Goal: Transaction & Acquisition: Purchase product/service

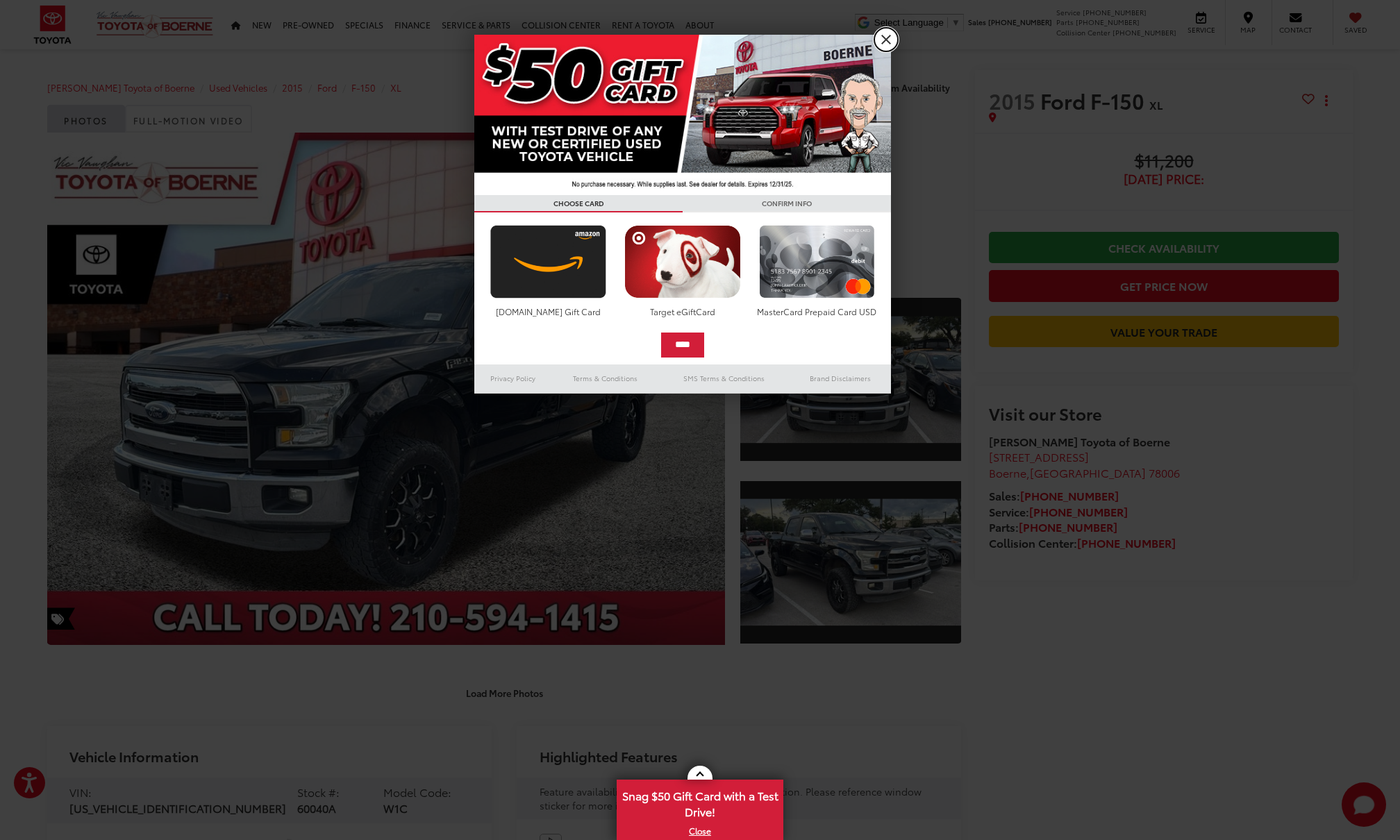
click at [886, 36] on link "X" at bounding box center [886, 40] width 24 height 24
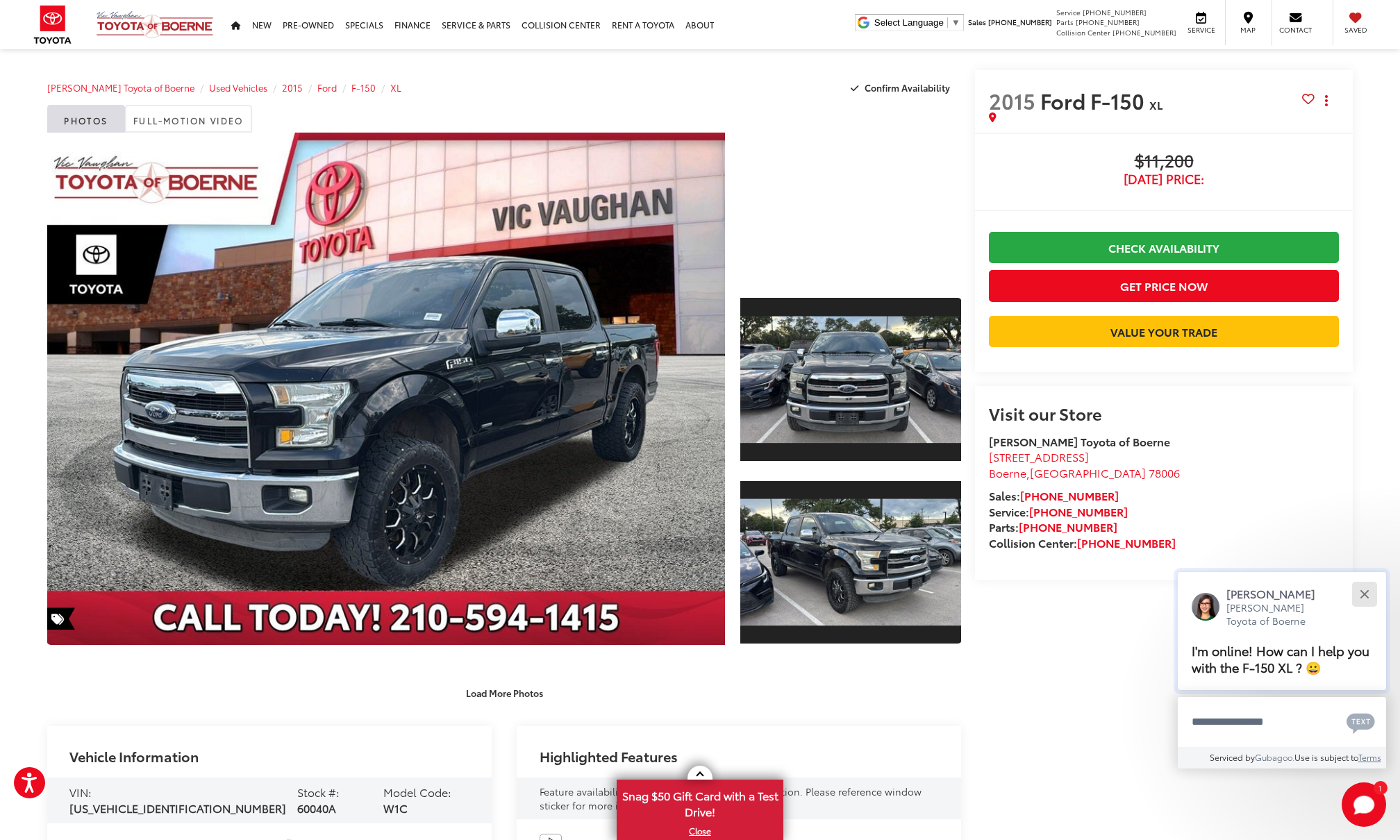
click at [1362, 588] on button "Close" at bounding box center [1364, 594] width 30 height 30
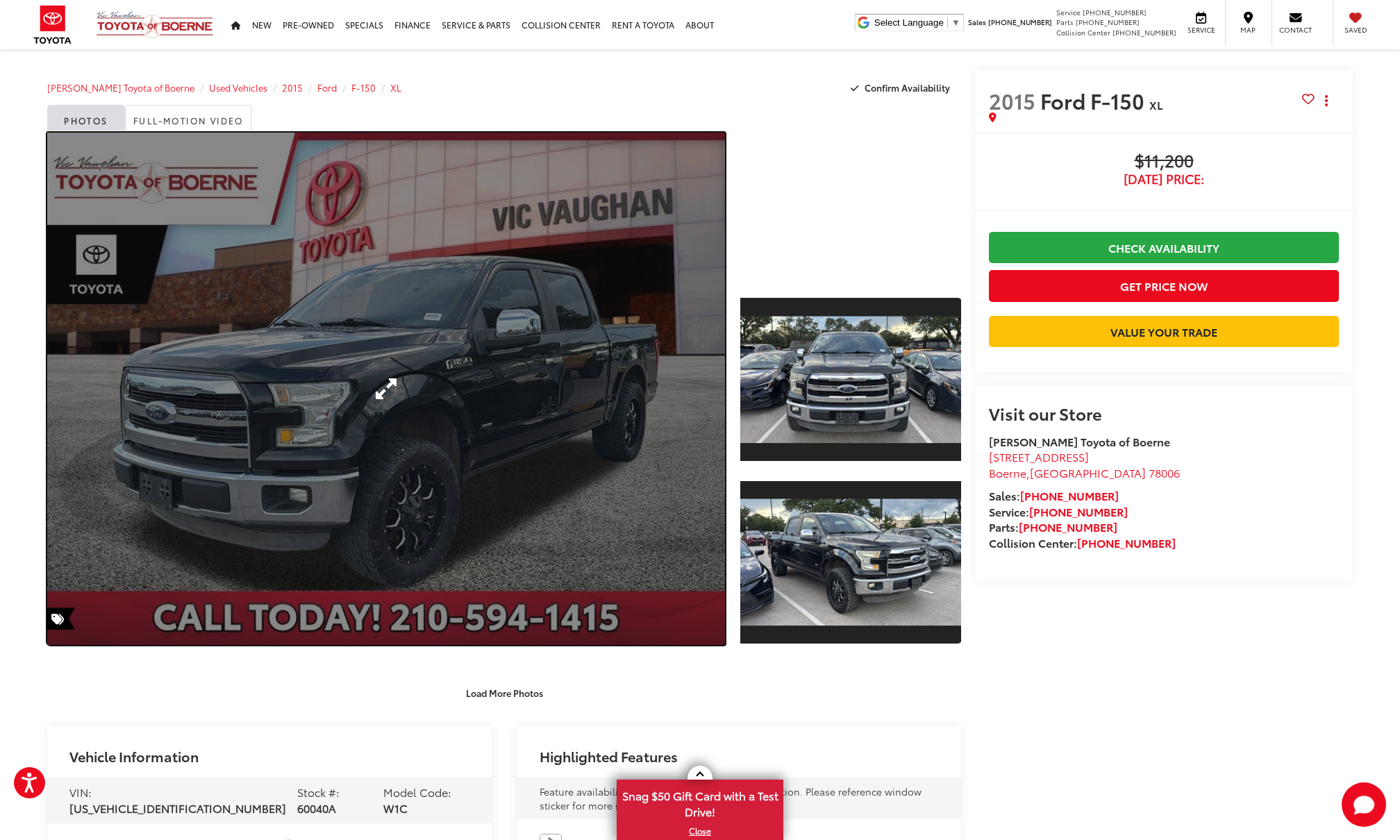
click at [367, 375] on link "Expand Photo 0" at bounding box center [386, 388] width 678 height 512
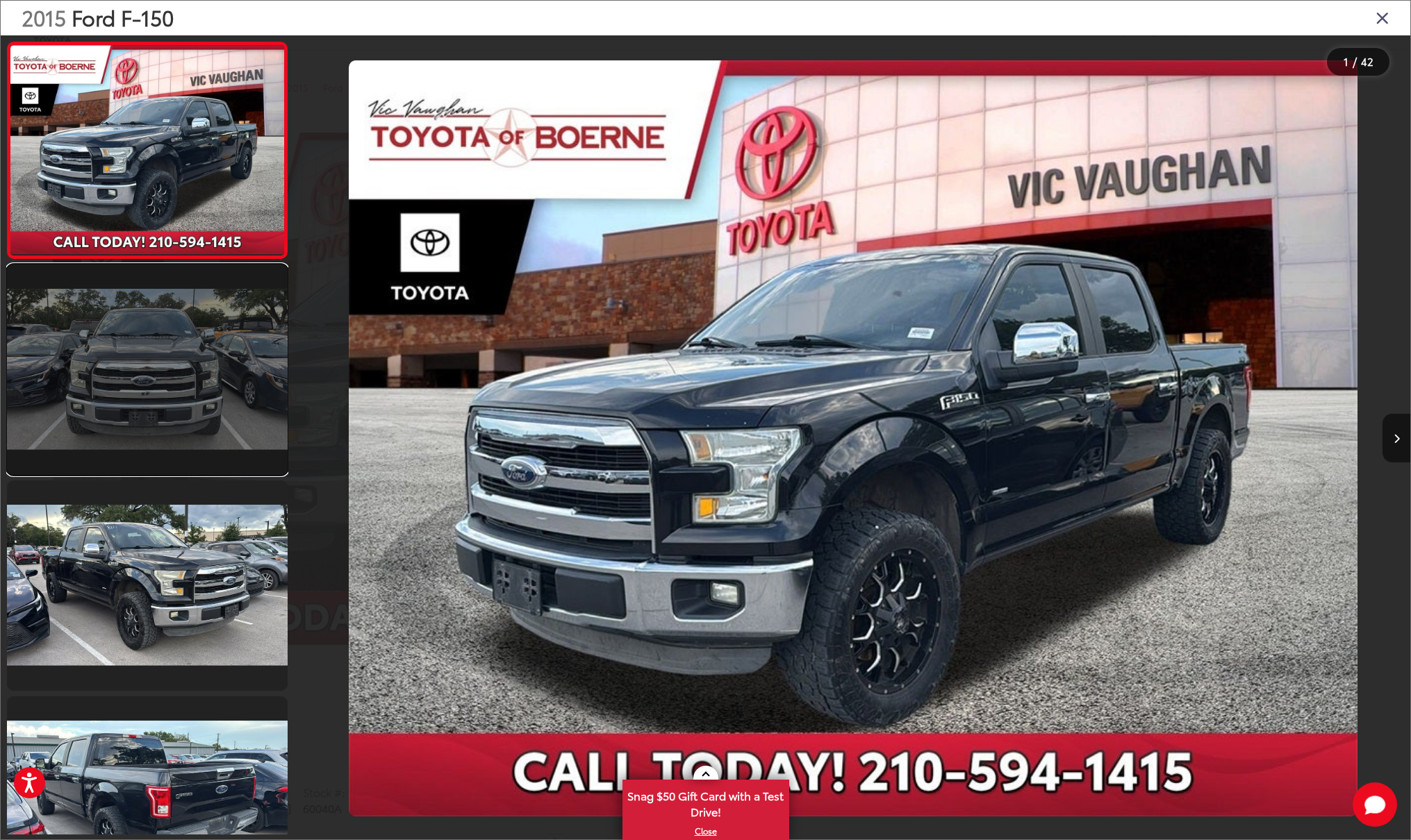
click at [155, 314] on link at bounding box center [147, 370] width 281 height 210
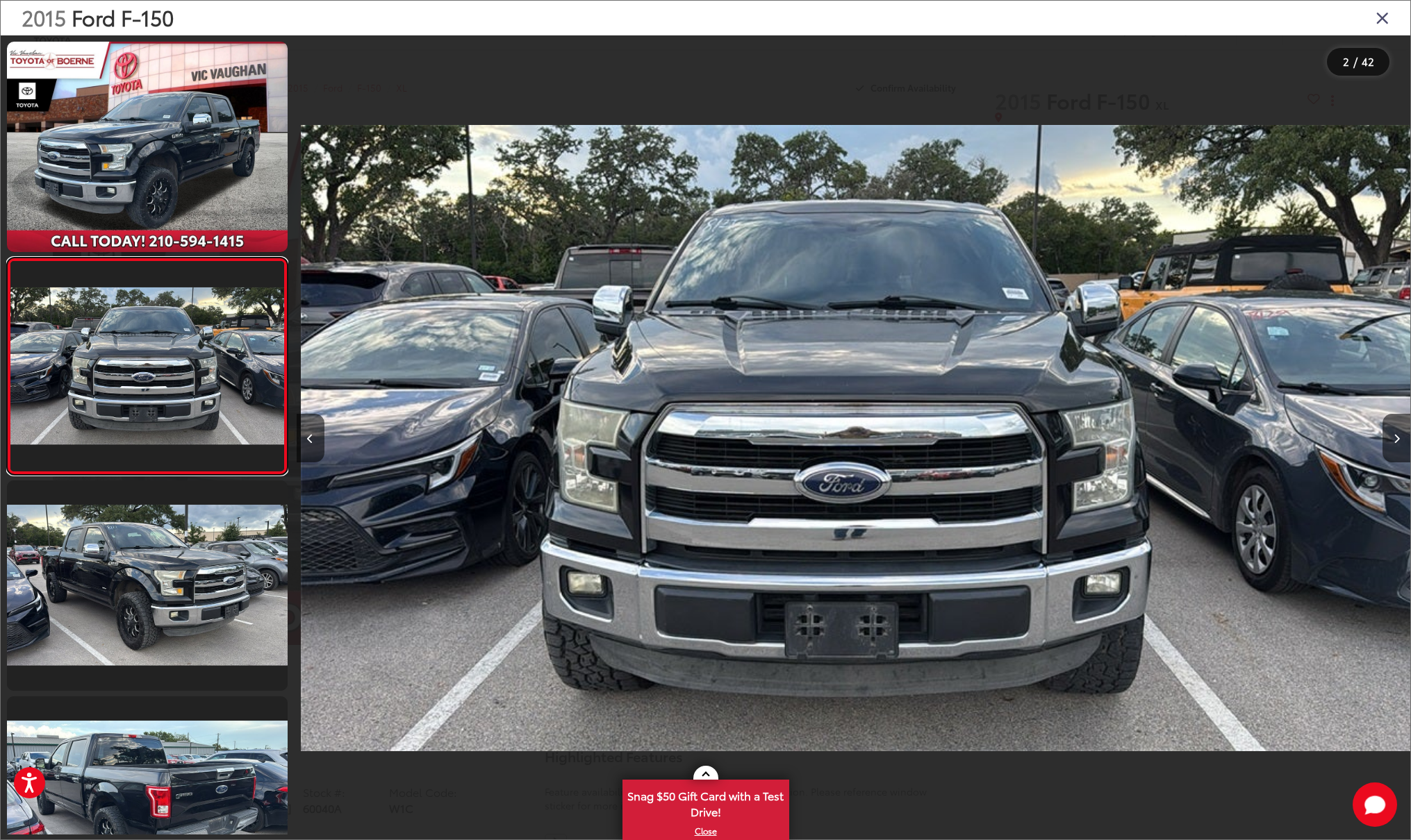
scroll to position [0, 1114]
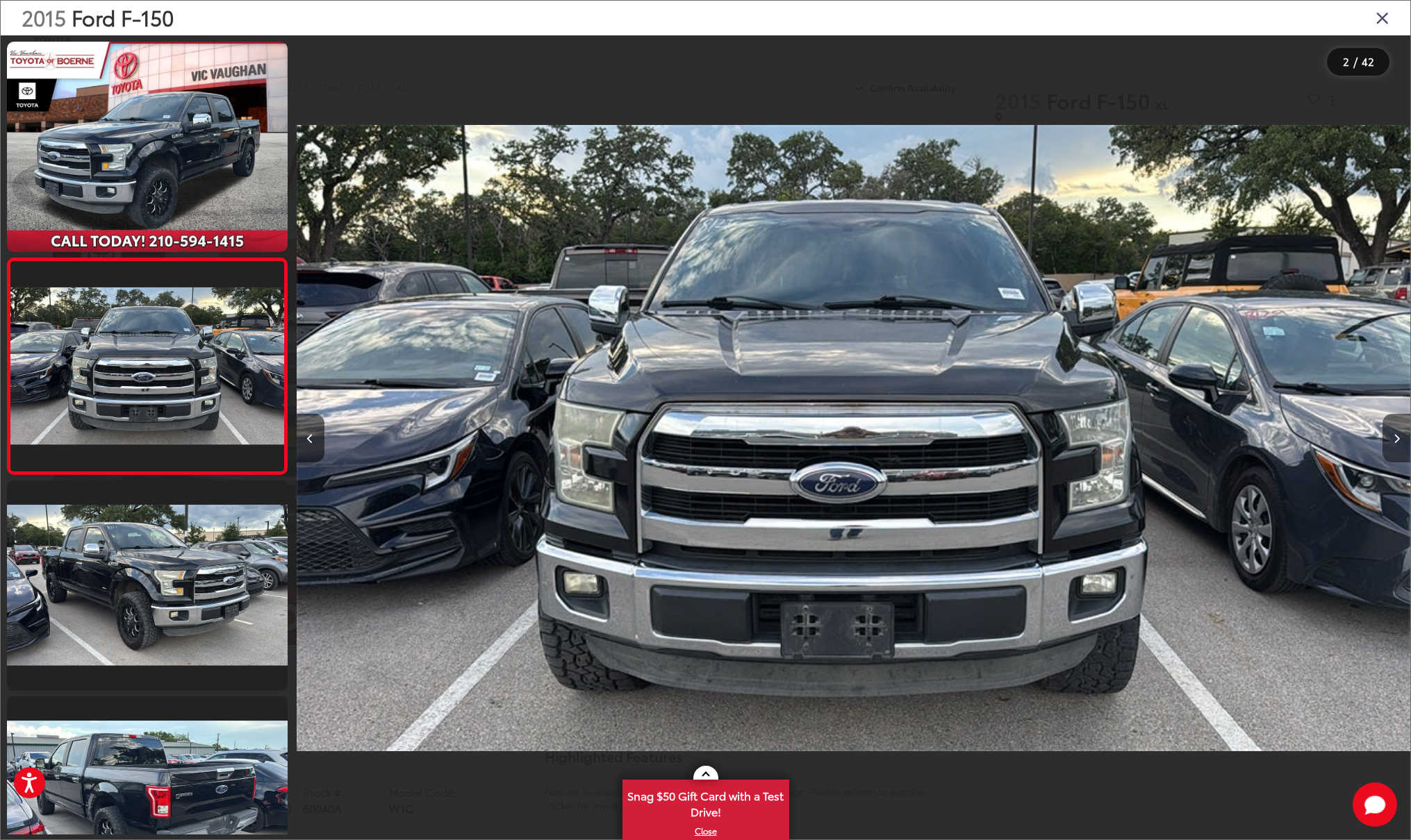
click at [1391, 436] on button "Next image" at bounding box center [1396, 438] width 28 height 49
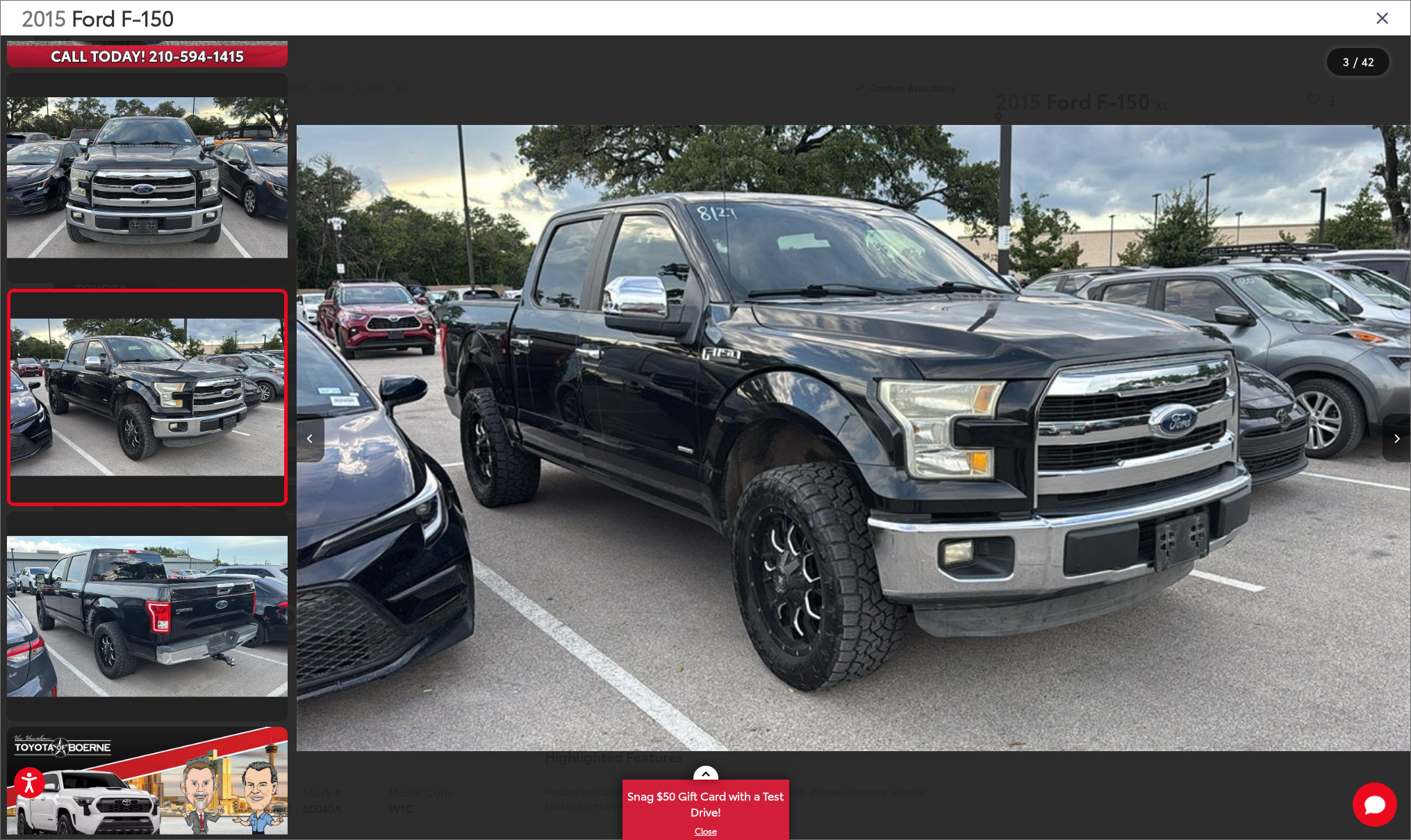
scroll to position [0, 0]
click at [1394, 436] on icon "Next image" at bounding box center [1397, 439] width 7 height 10
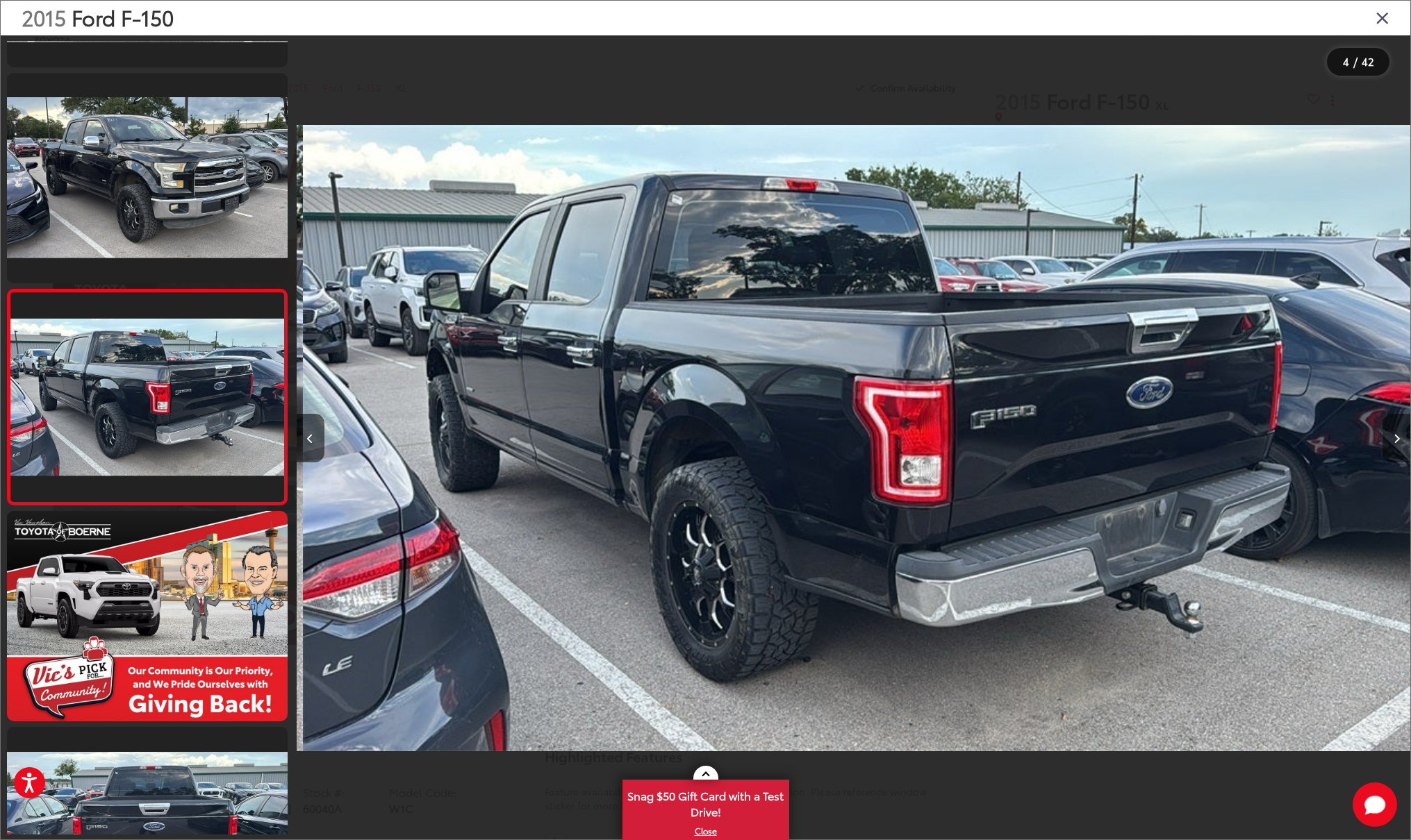
scroll to position [0, 3341]
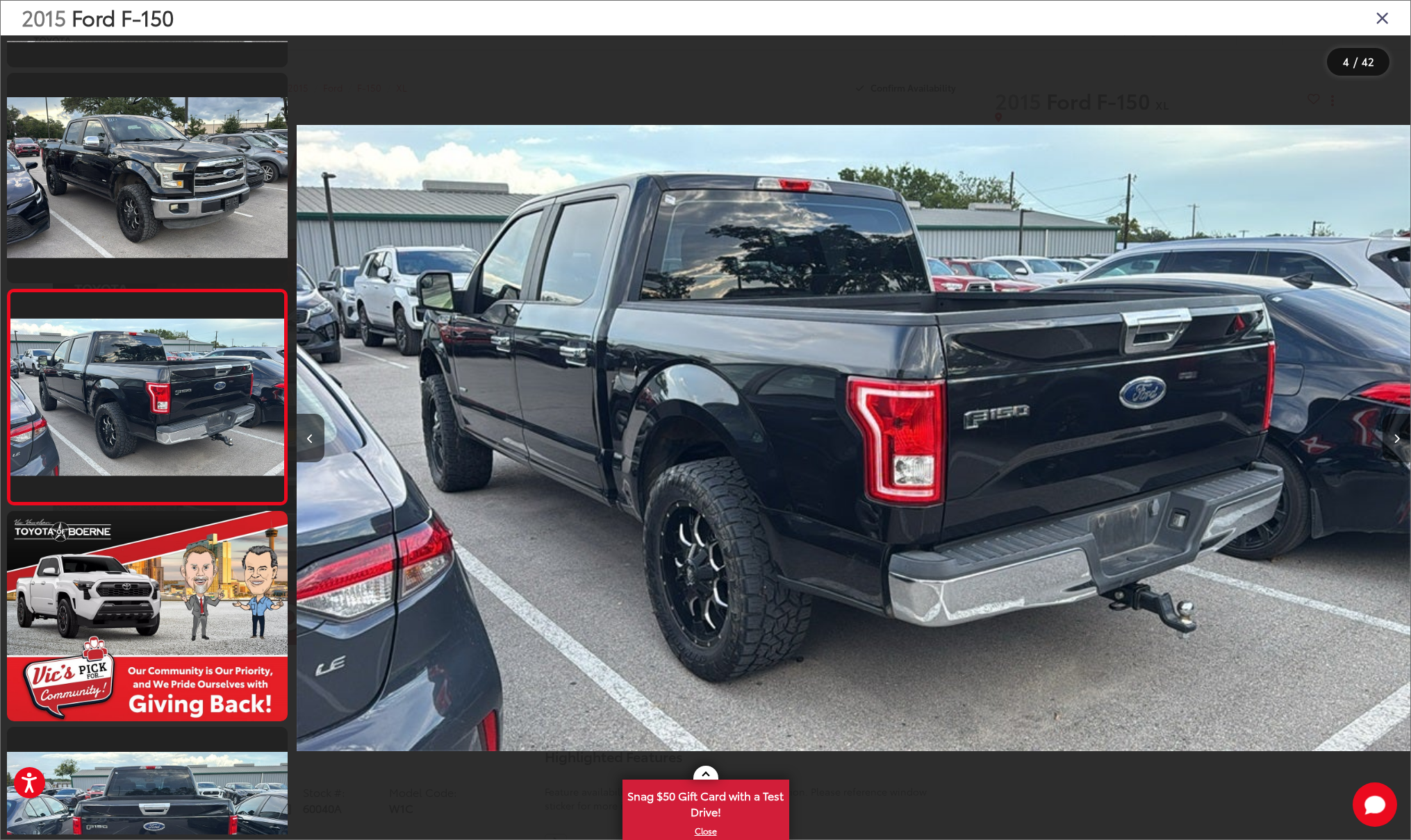
click at [1396, 442] on icon "Next image" at bounding box center [1397, 439] width 7 height 10
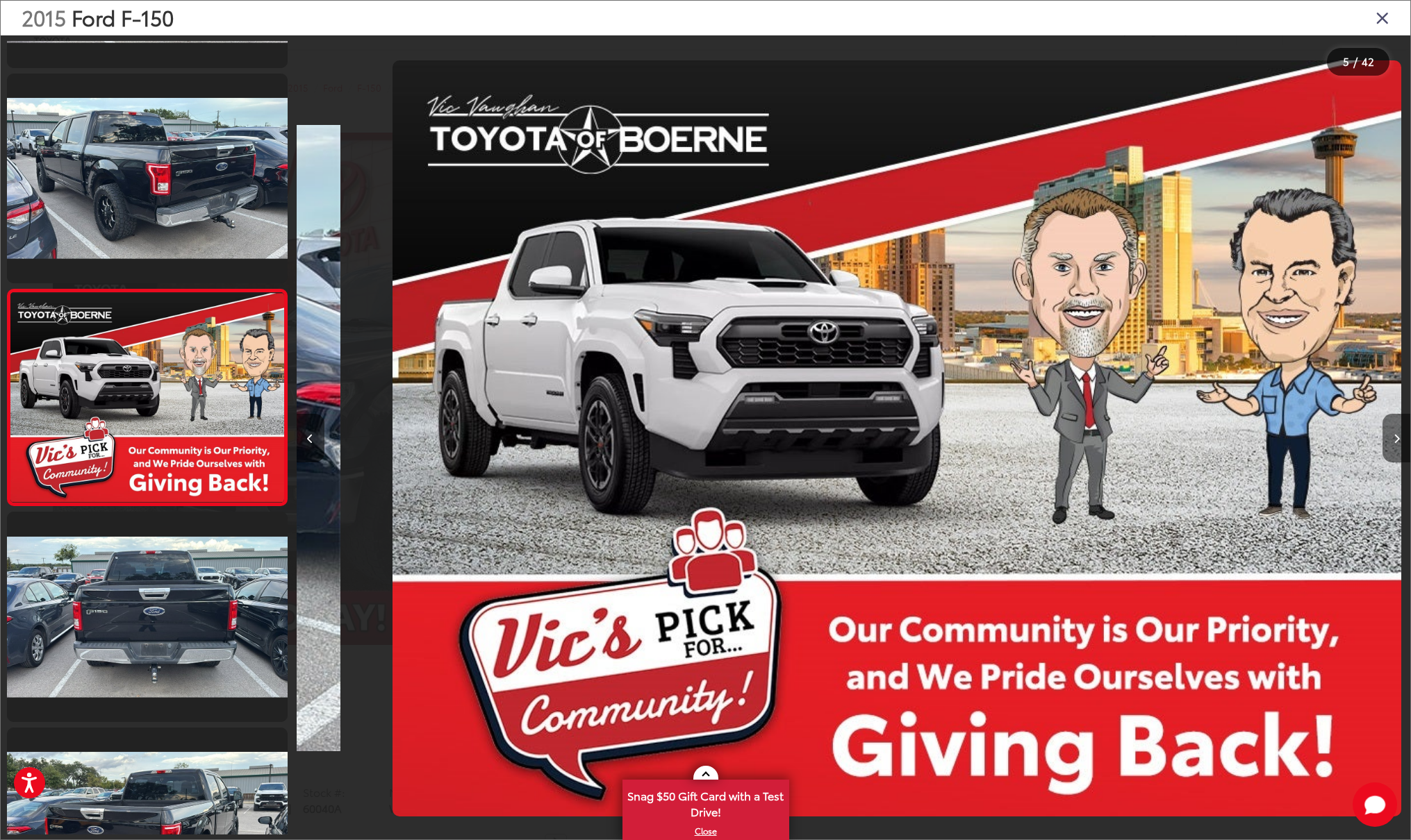
scroll to position [0, 4455]
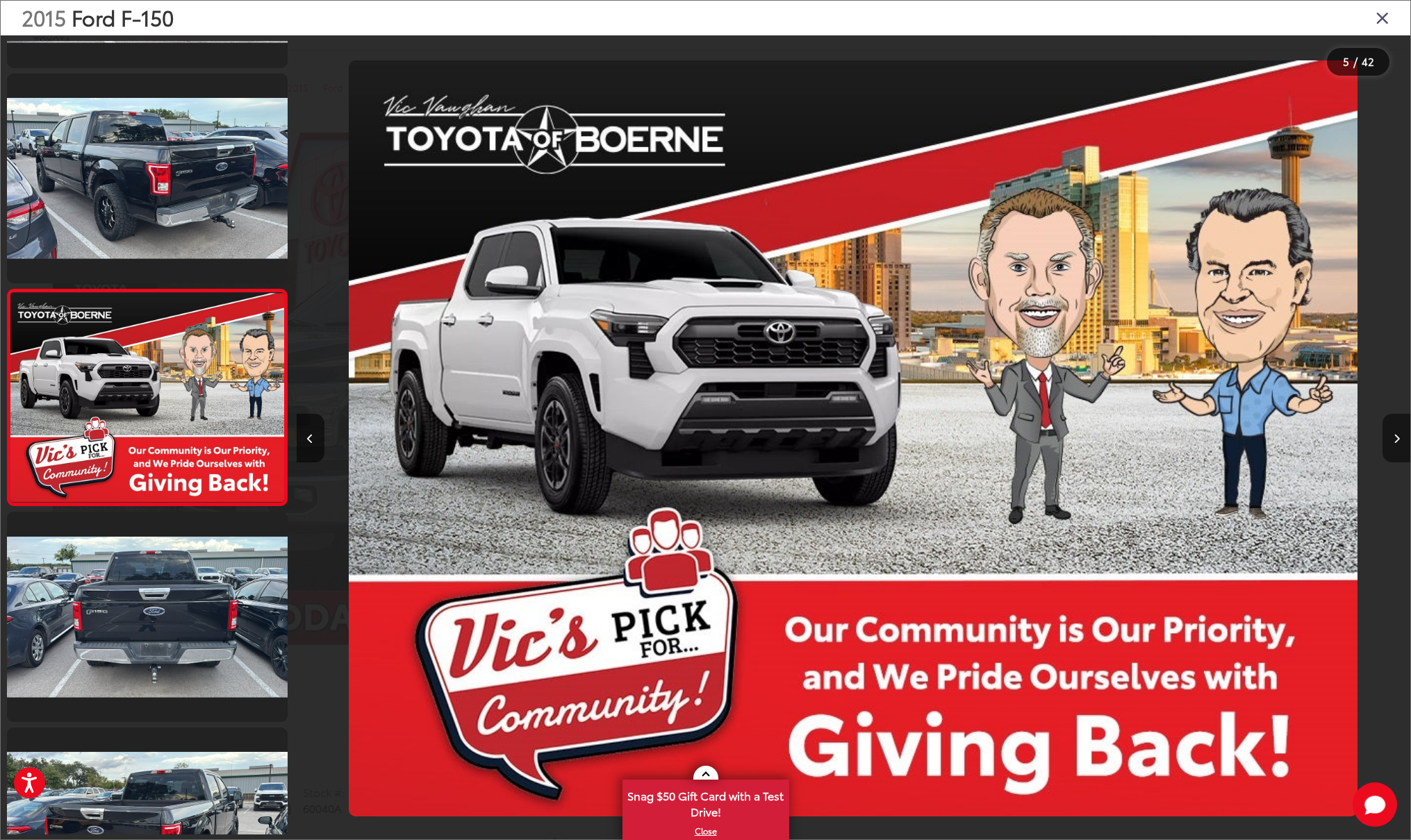
click at [1395, 439] on icon "Next image" at bounding box center [1397, 439] width 7 height 10
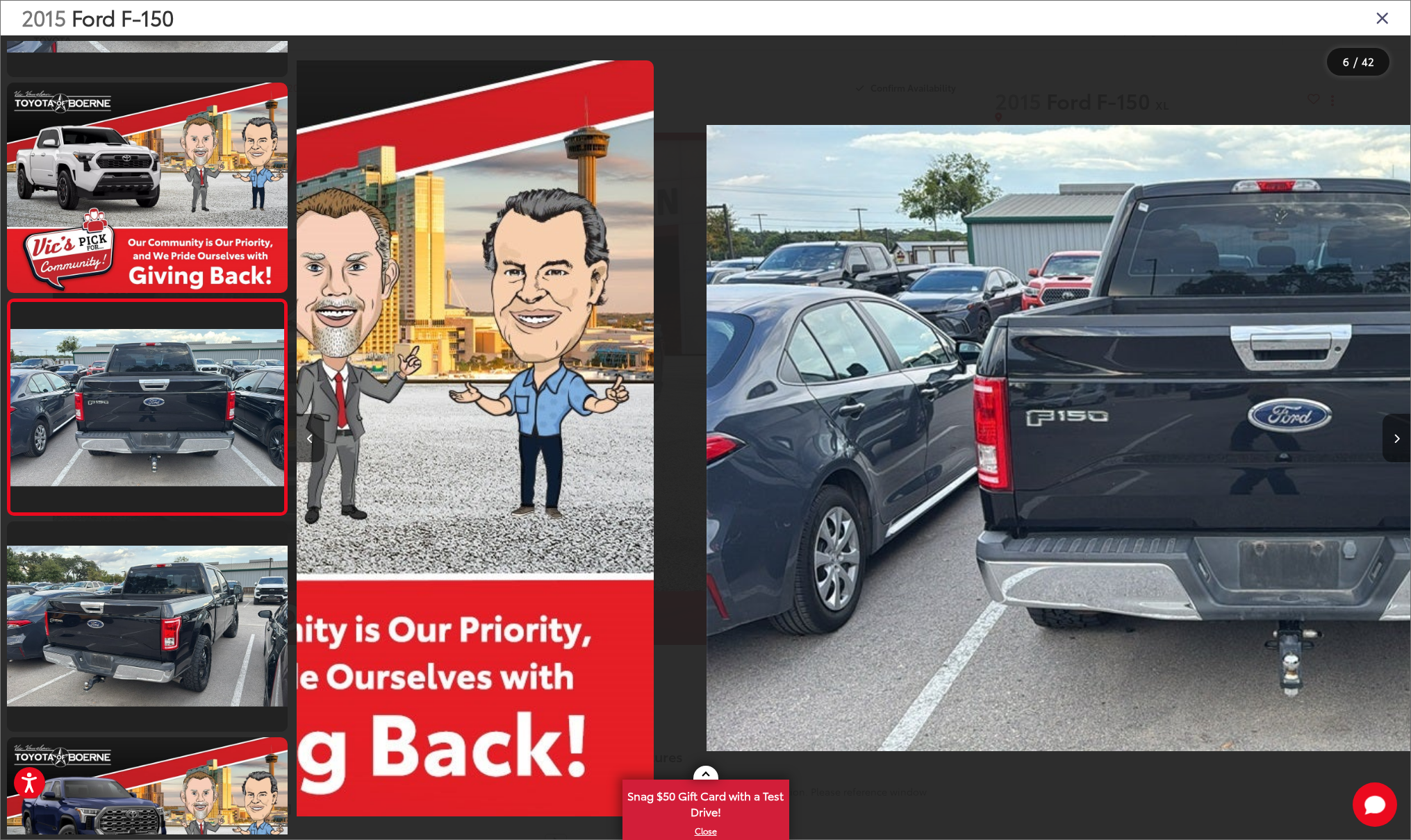
scroll to position [832, 0]
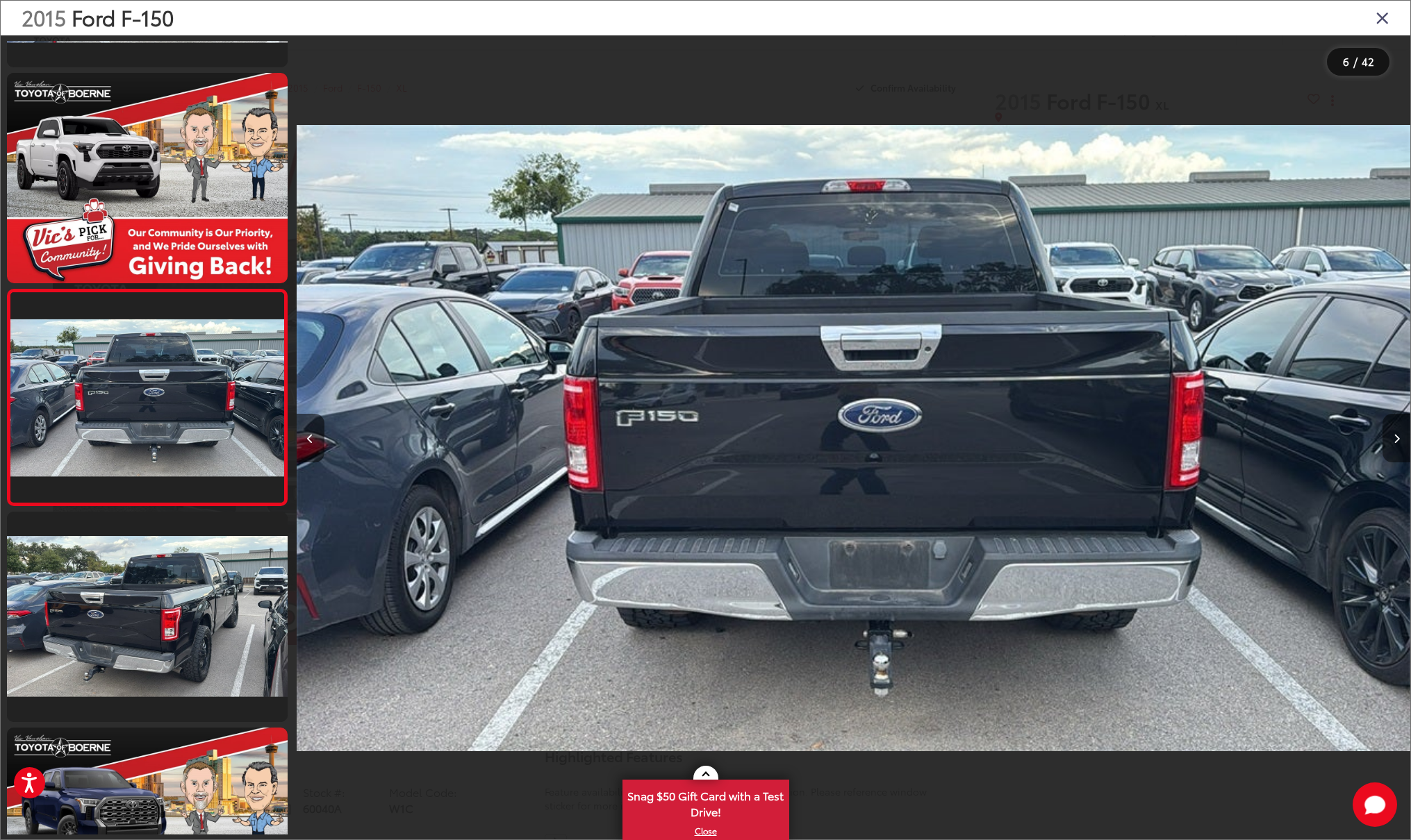
click at [1395, 439] on icon "Next image" at bounding box center [1397, 439] width 7 height 10
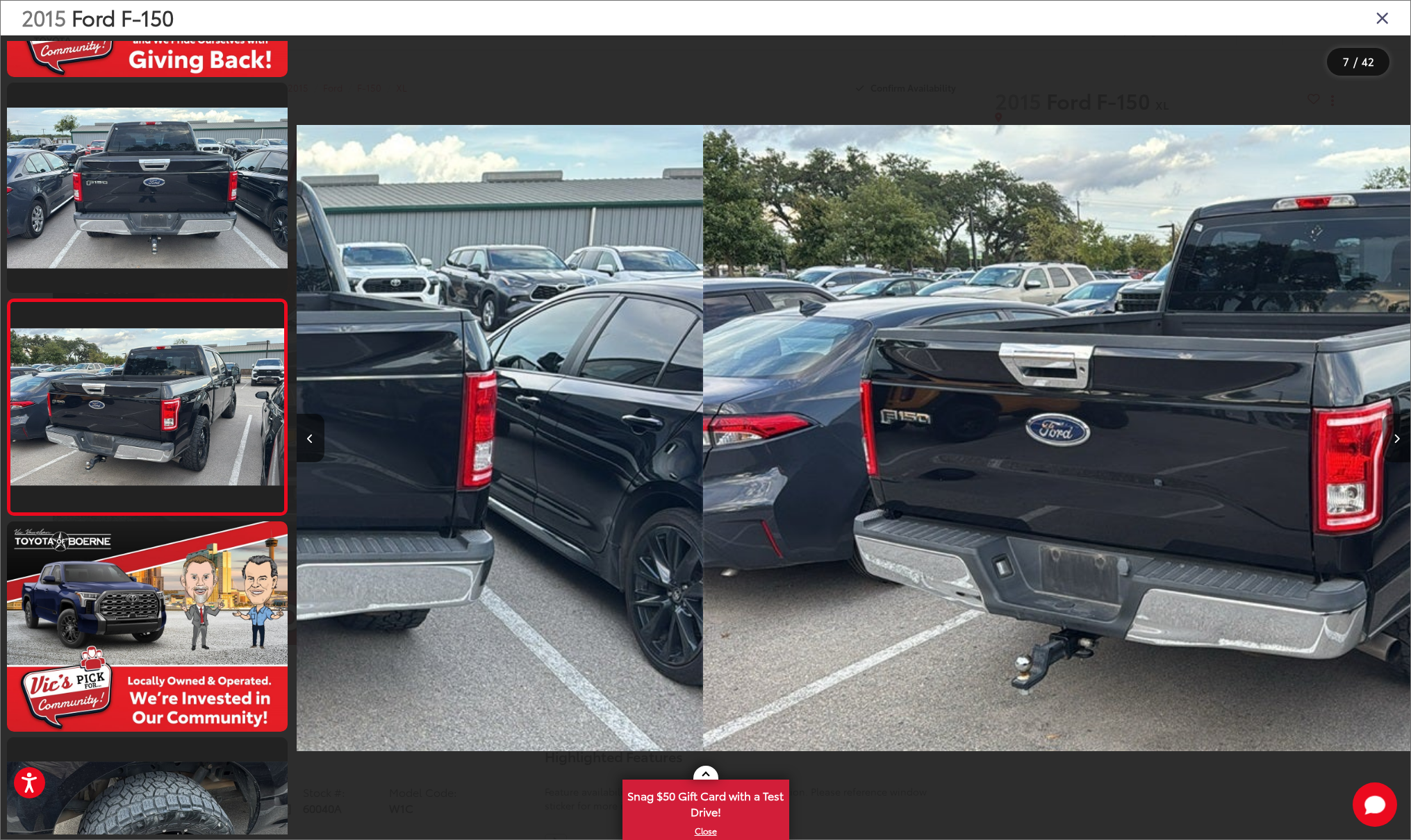
scroll to position [1048, 0]
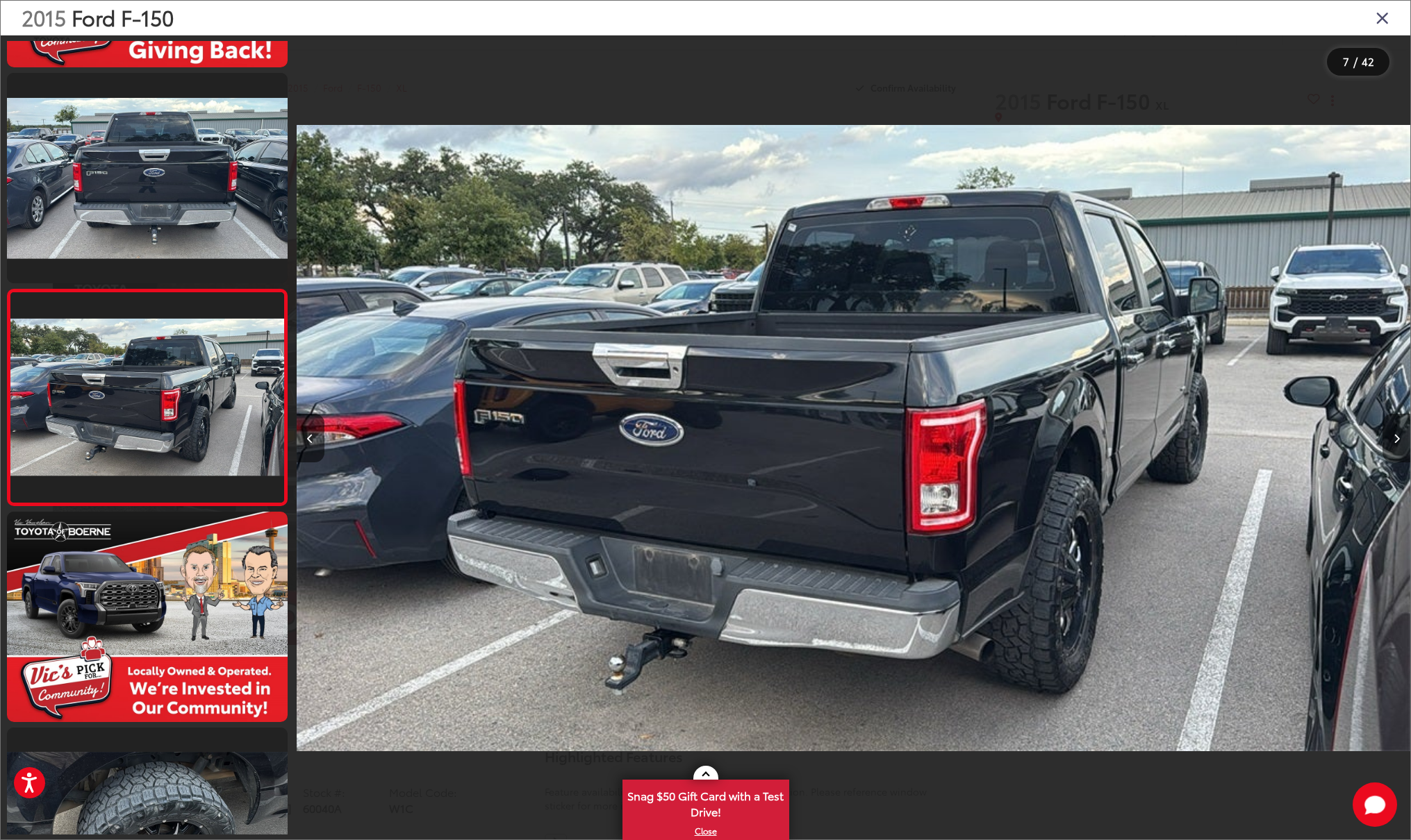
click at [1395, 439] on icon "Next image" at bounding box center [1397, 439] width 7 height 10
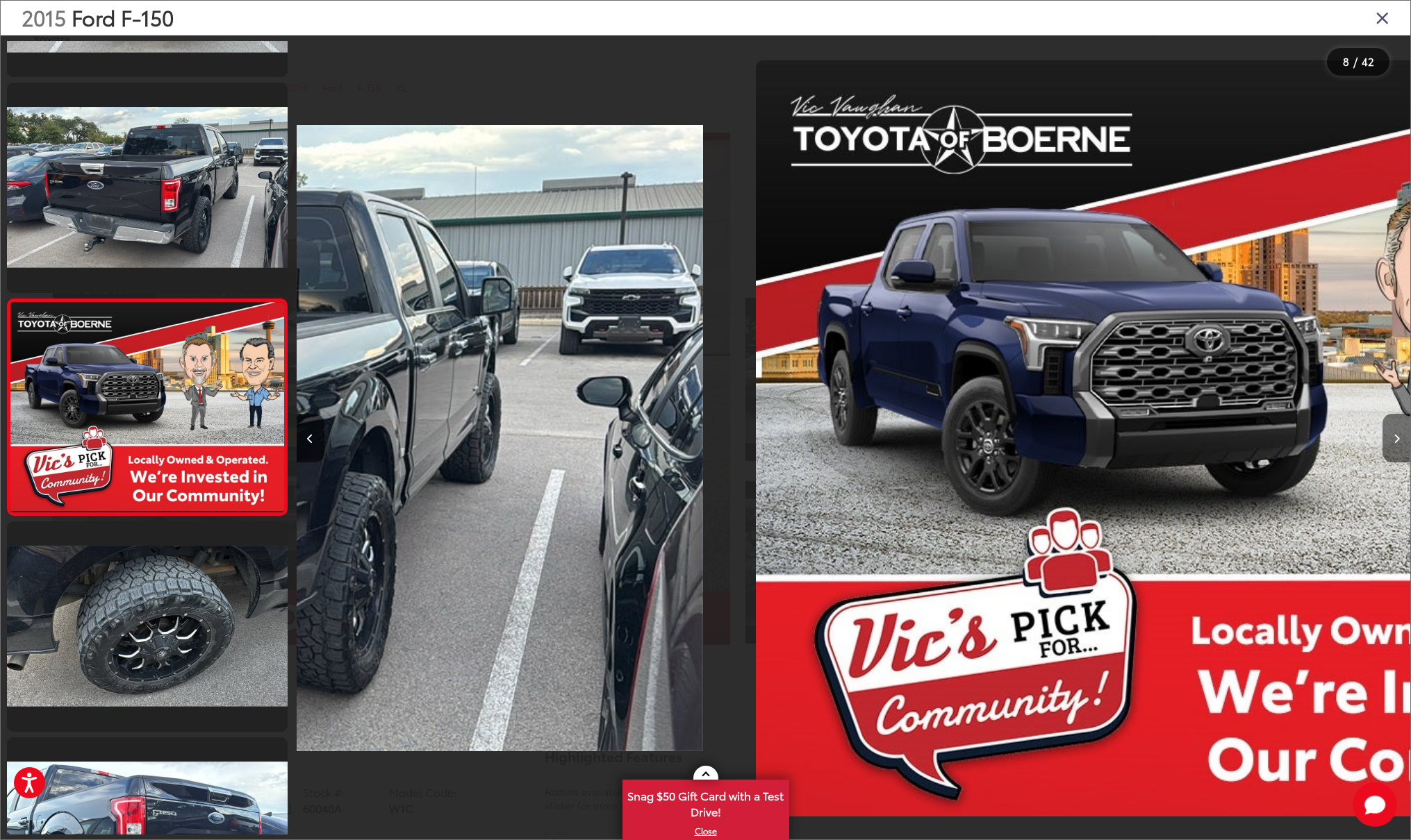
scroll to position [1264, 0]
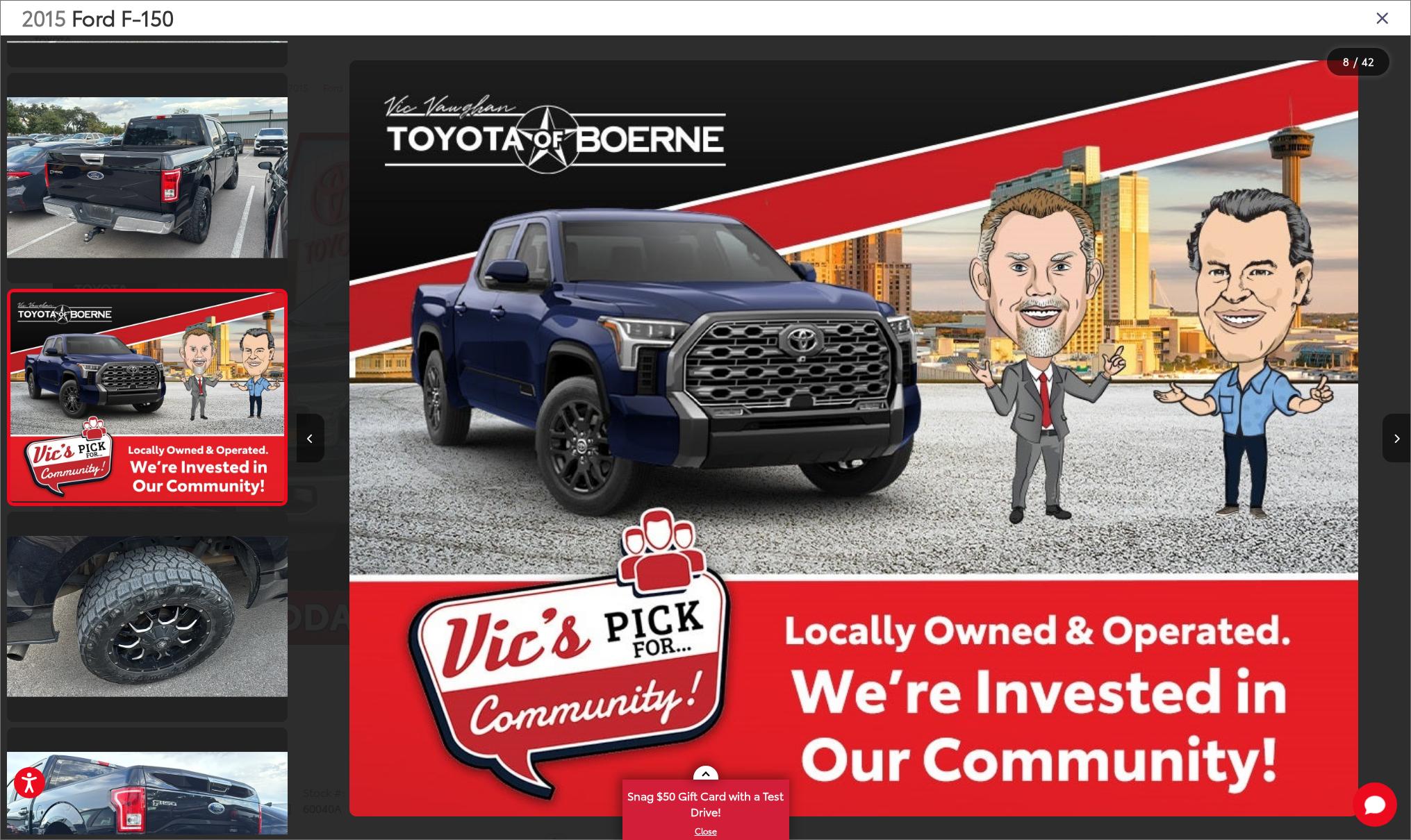
click at [1395, 439] on icon "Next image" at bounding box center [1397, 439] width 7 height 10
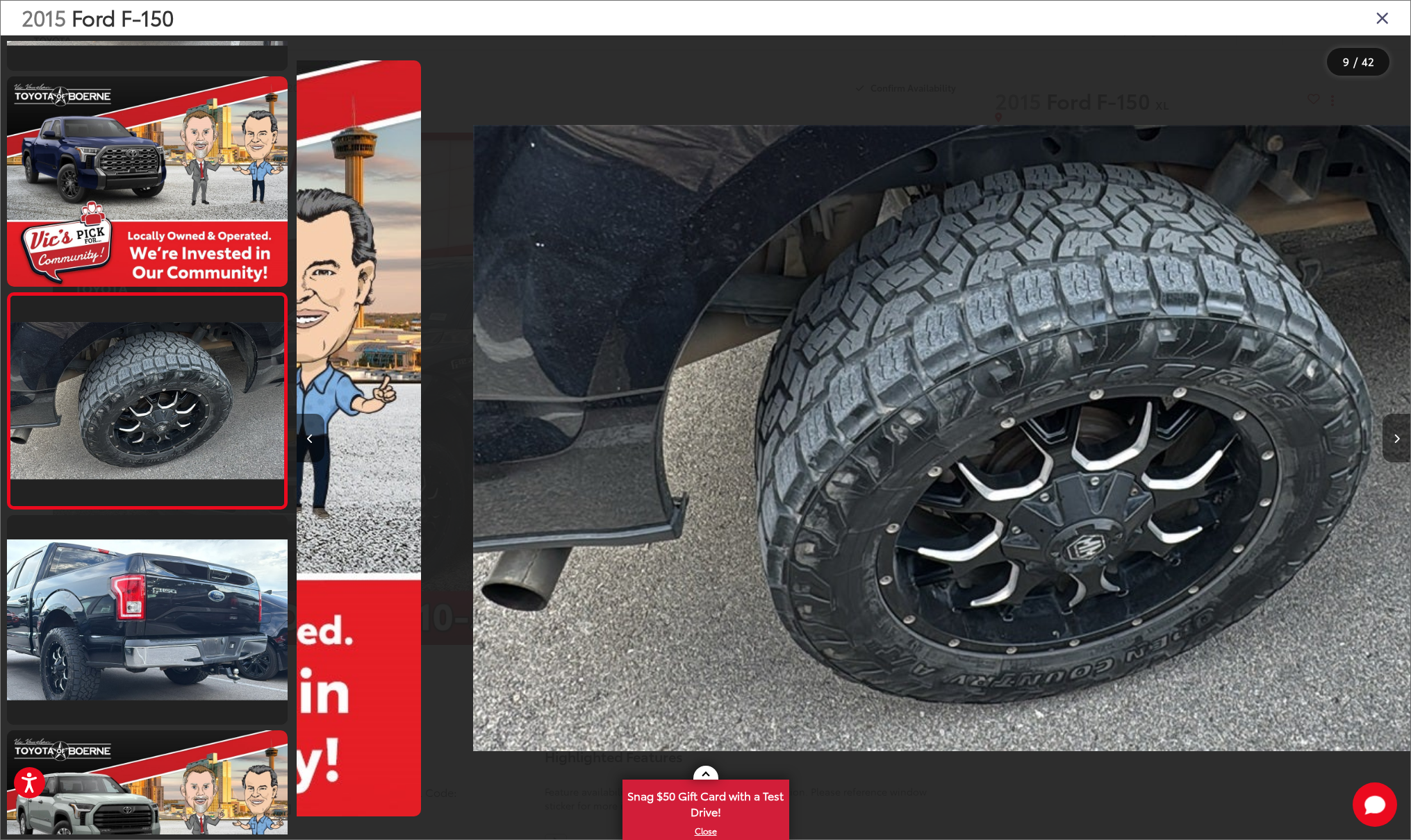
scroll to position [0, 0]
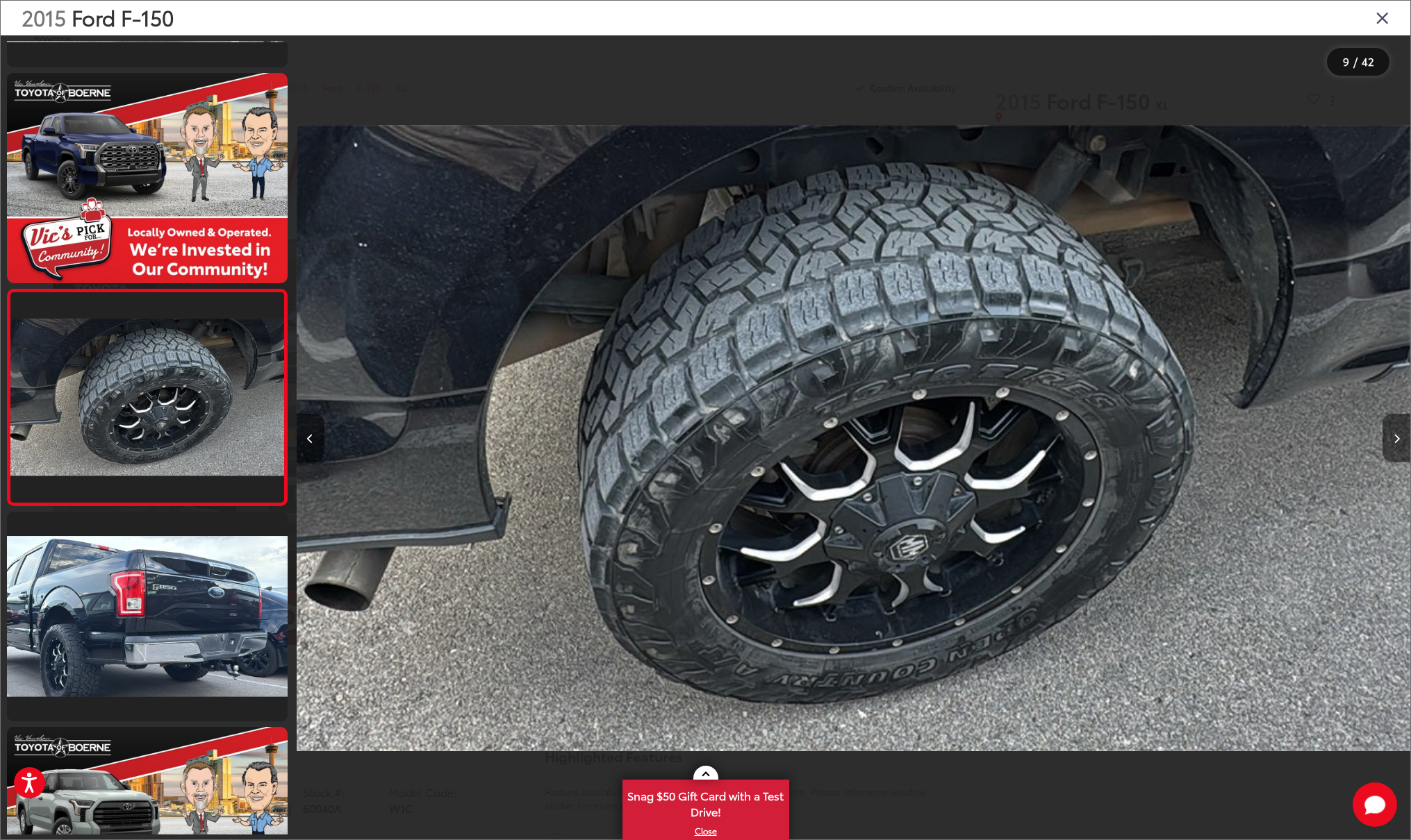
click at [1395, 439] on icon "Next image" at bounding box center [1397, 439] width 7 height 10
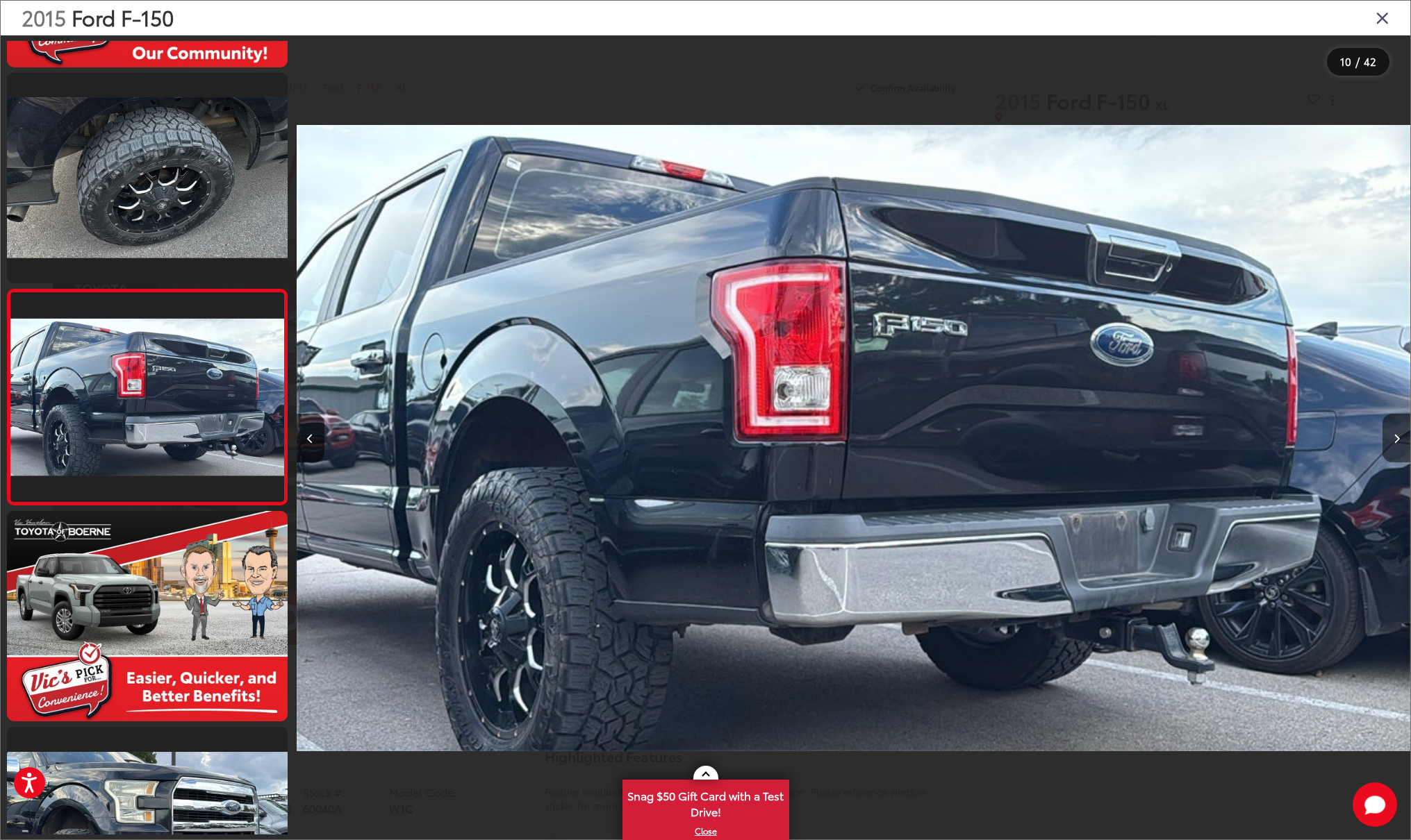
click at [1395, 439] on icon "Next image" at bounding box center [1397, 439] width 7 height 10
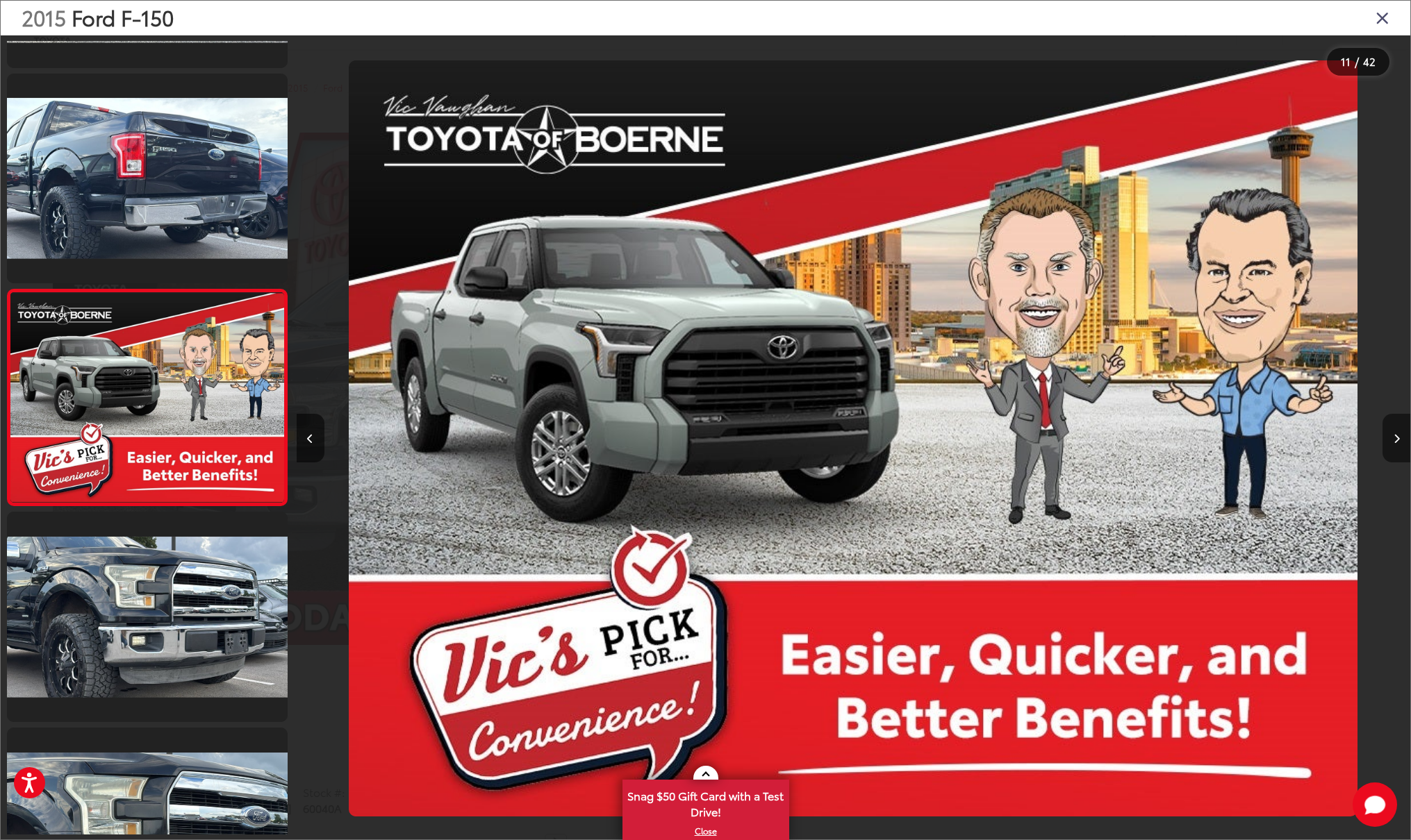
click at [1395, 439] on icon "Next image" at bounding box center [1397, 439] width 7 height 10
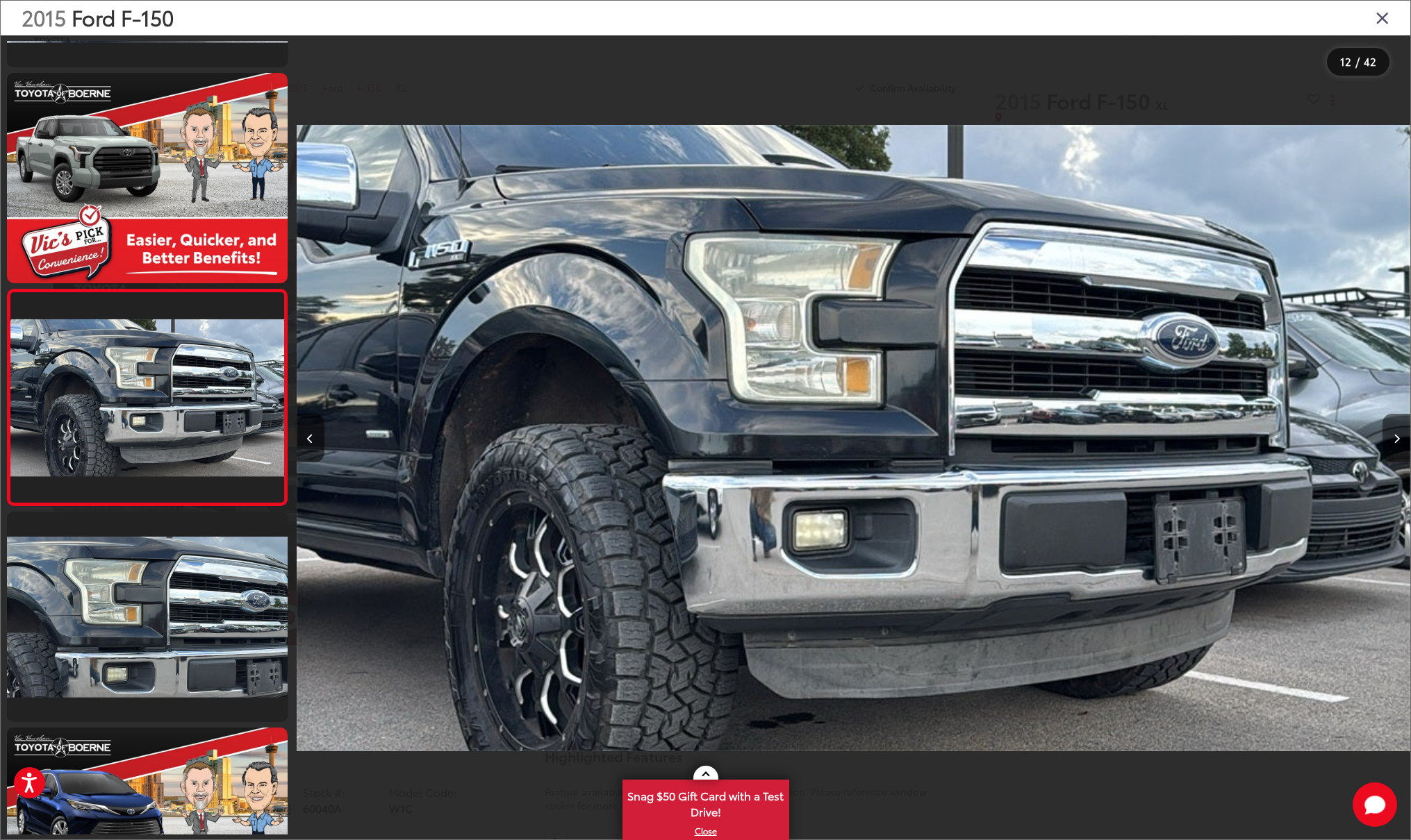
click at [1395, 439] on icon "Next image" at bounding box center [1397, 439] width 7 height 10
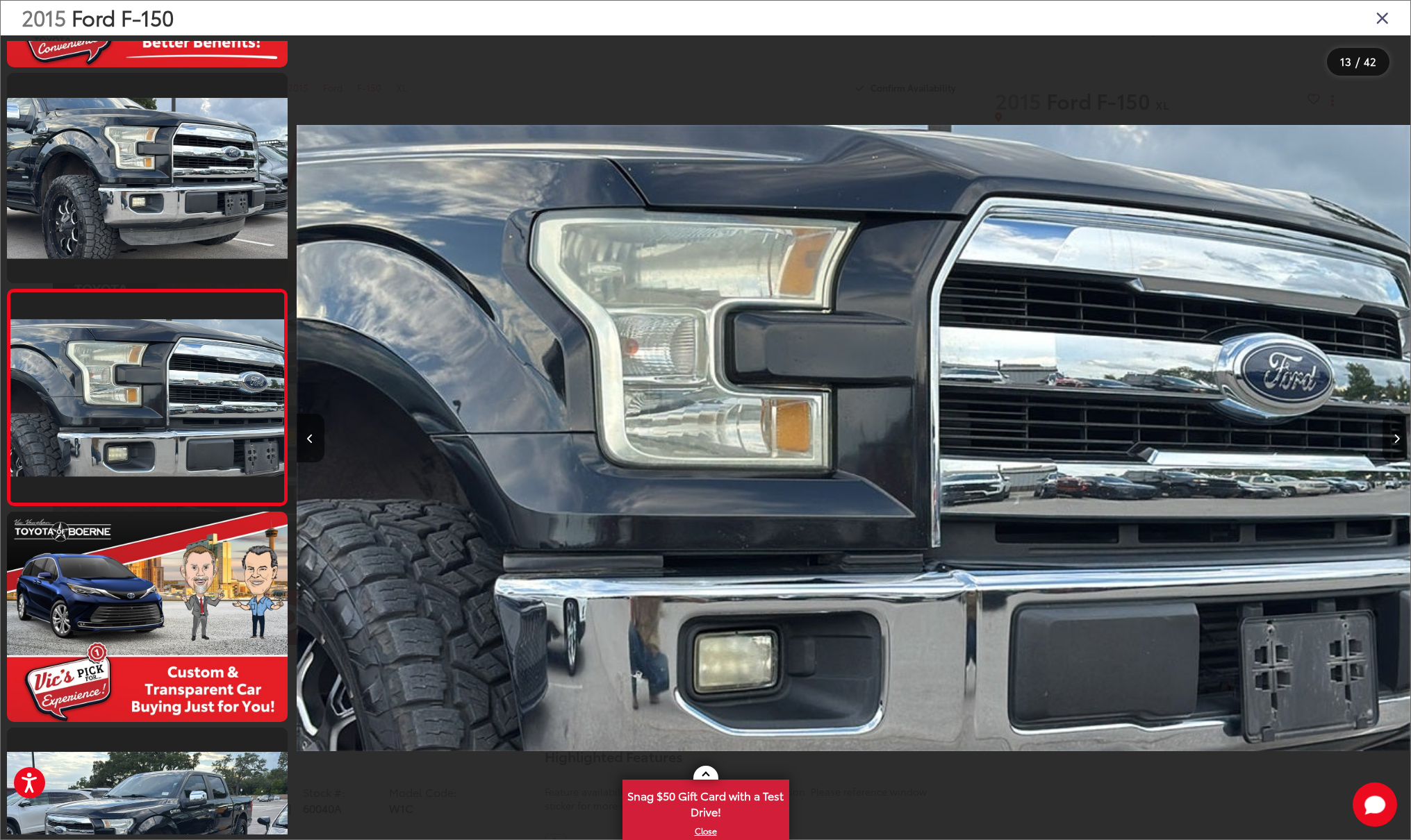
click at [1395, 439] on icon "Next image" at bounding box center [1397, 439] width 7 height 10
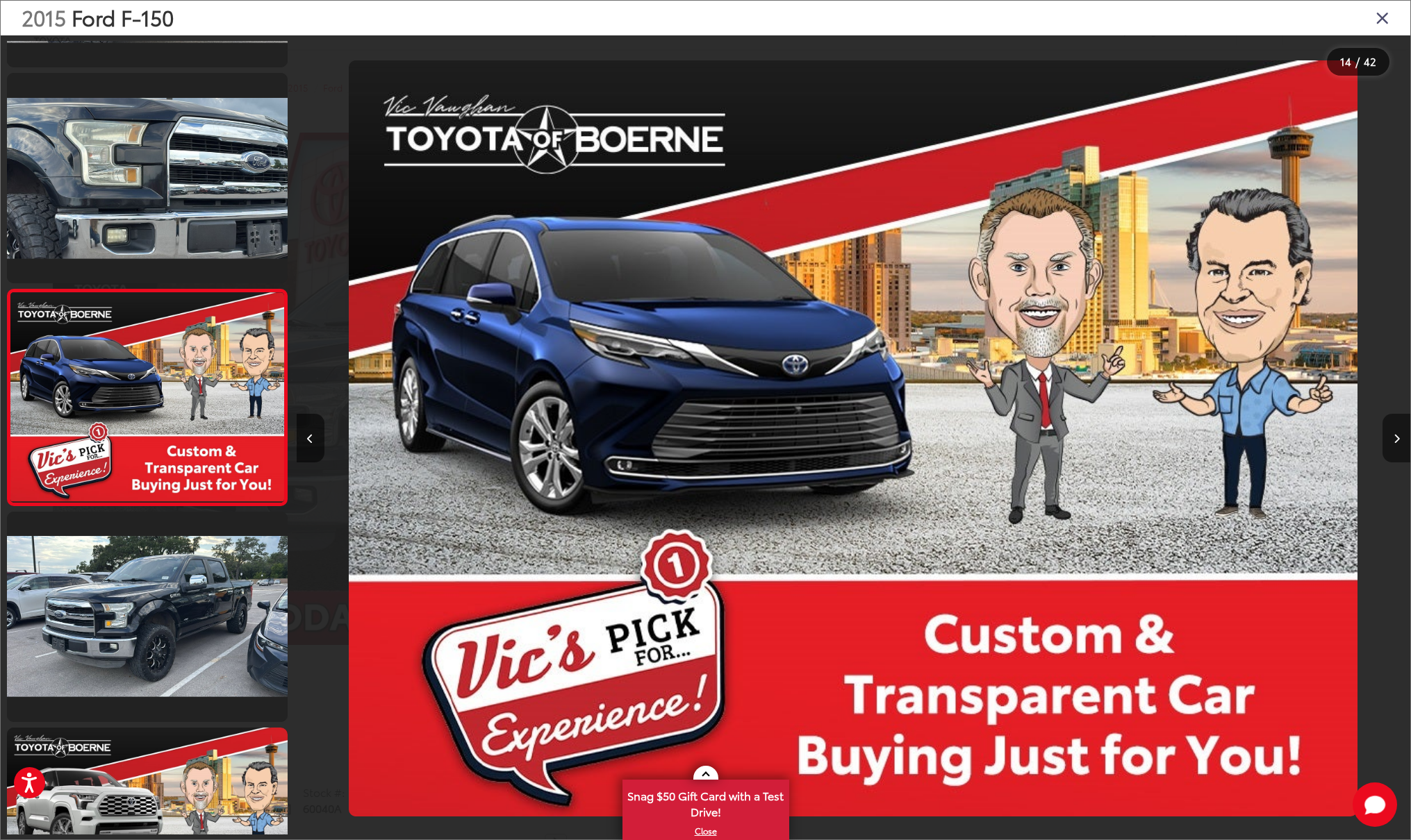
click at [1395, 439] on icon "Next image" at bounding box center [1397, 439] width 7 height 10
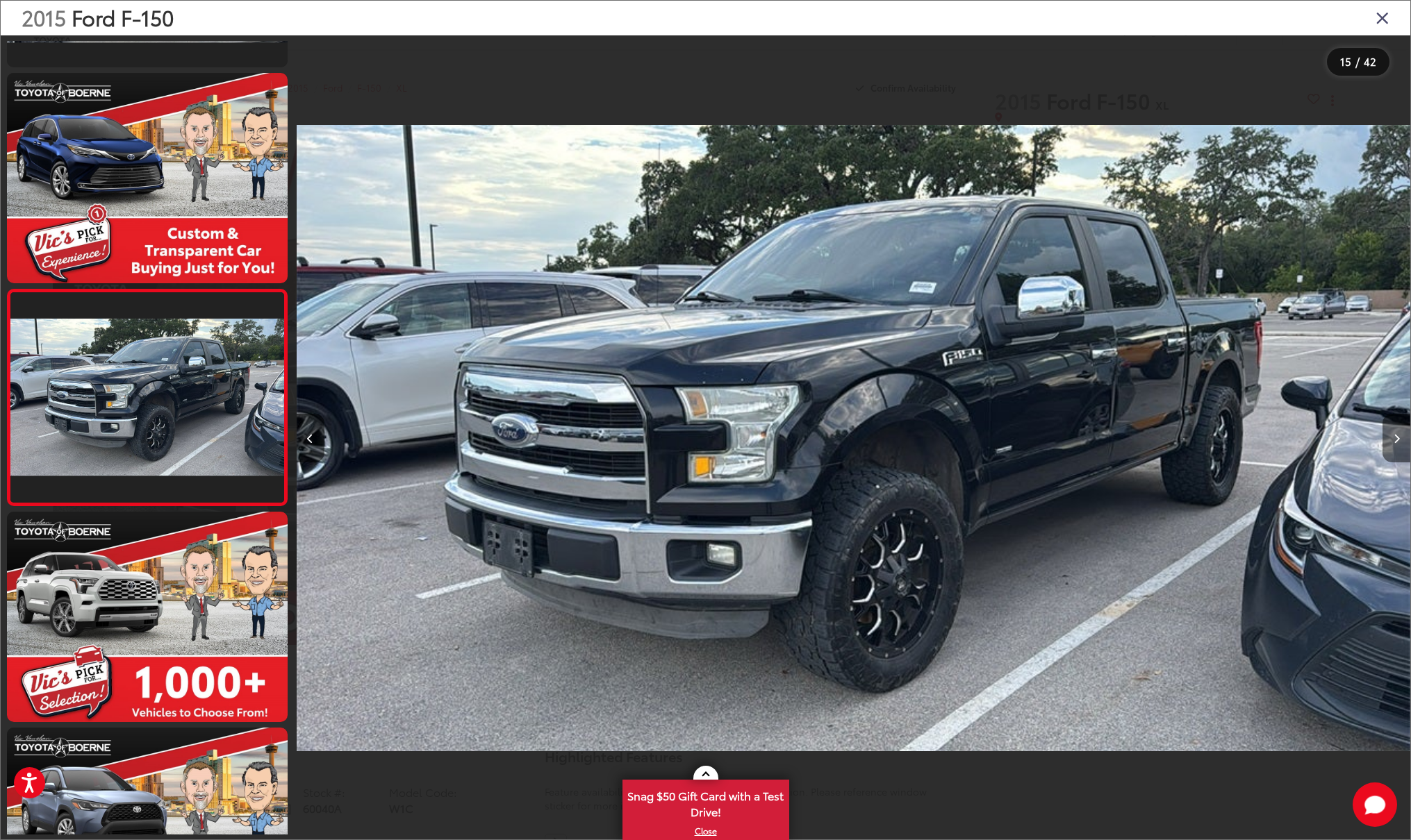
click at [1395, 439] on icon "Next image" at bounding box center [1397, 439] width 7 height 10
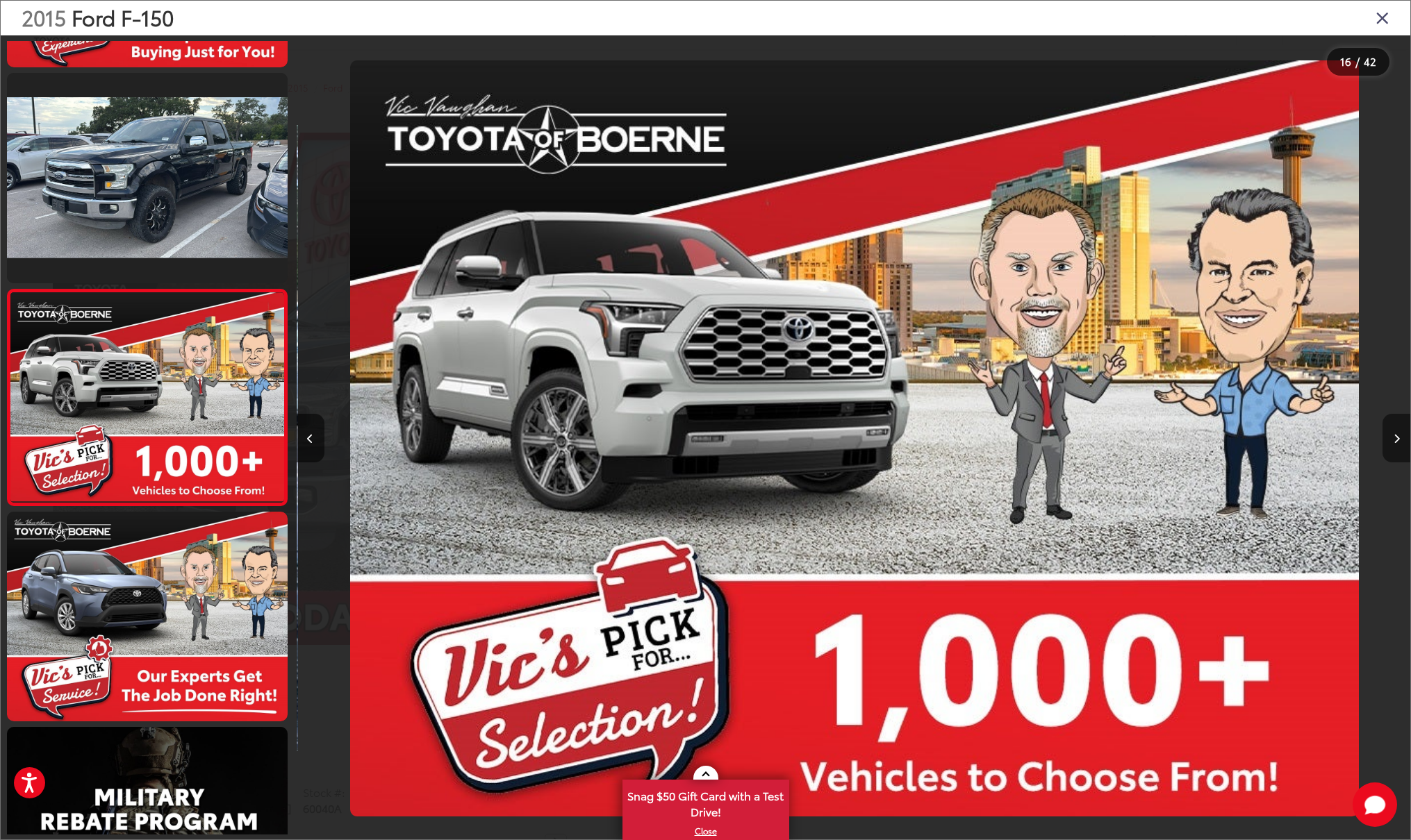
click at [1395, 439] on icon "Next image" at bounding box center [1397, 439] width 7 height 10
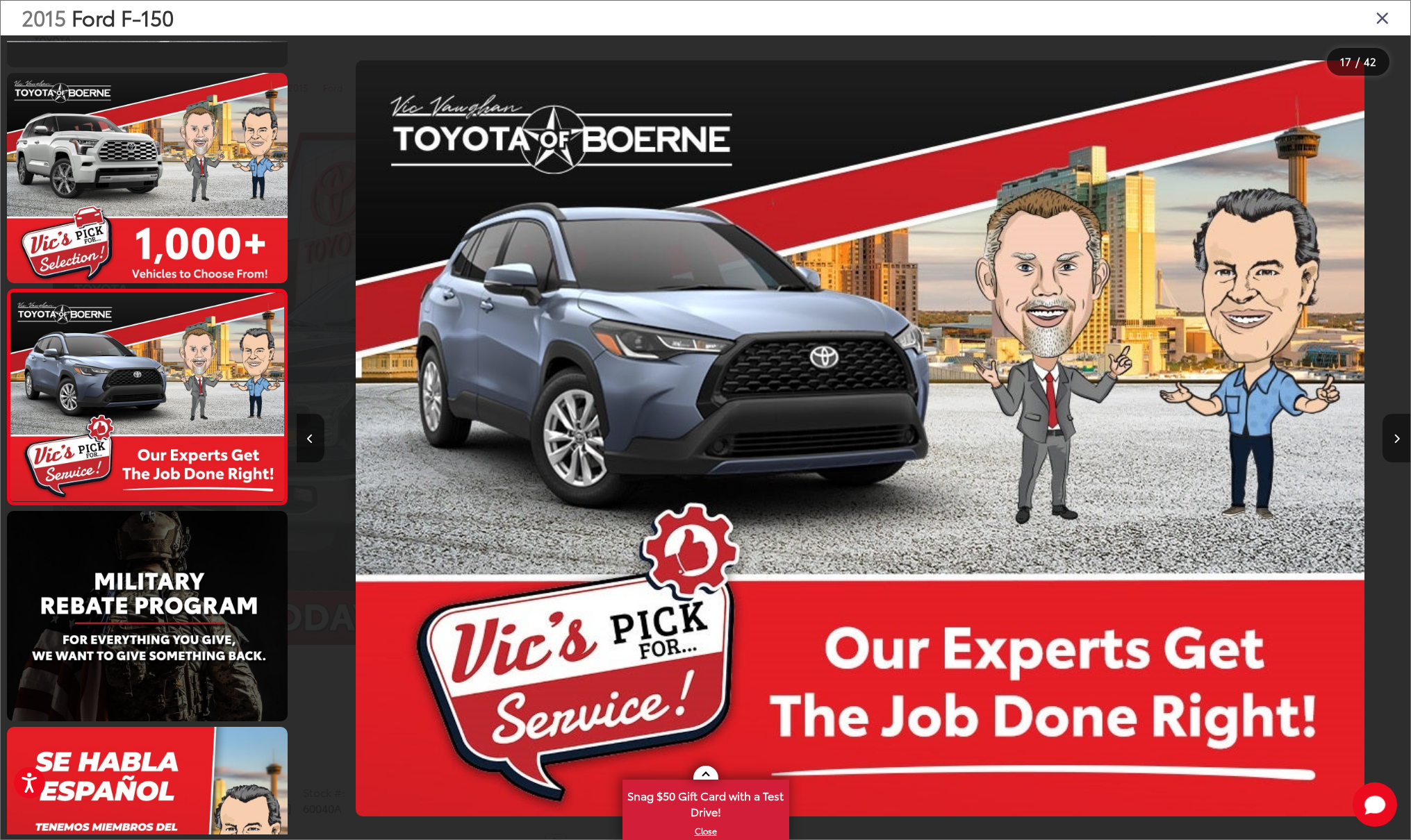
click at [1395, 439] on icon "Next image" at bounding box center [1397, 439] width 7 height 10
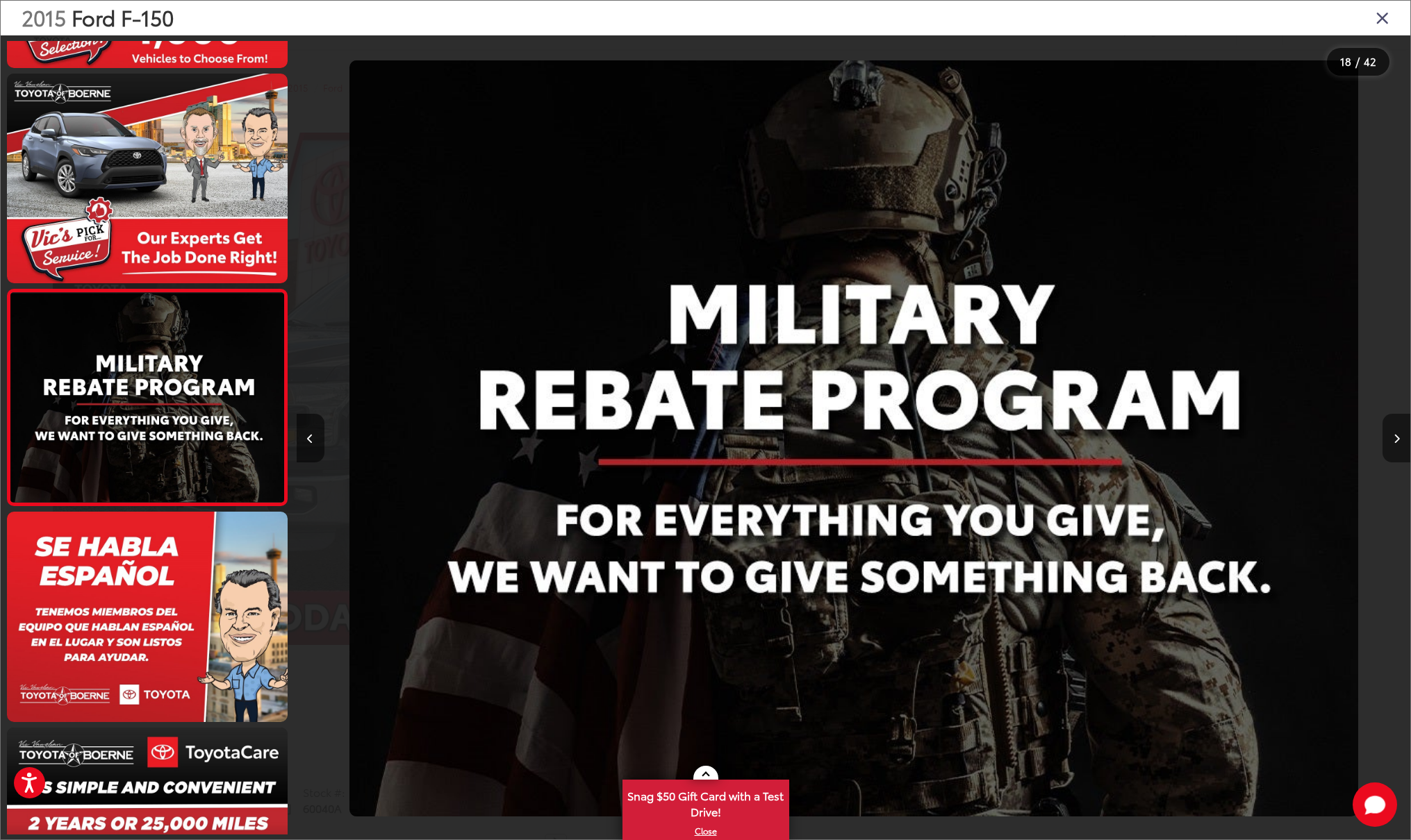
click at [1395, 439] on icon "Next image" at bounding box center [1397, 439] width 7 height 10
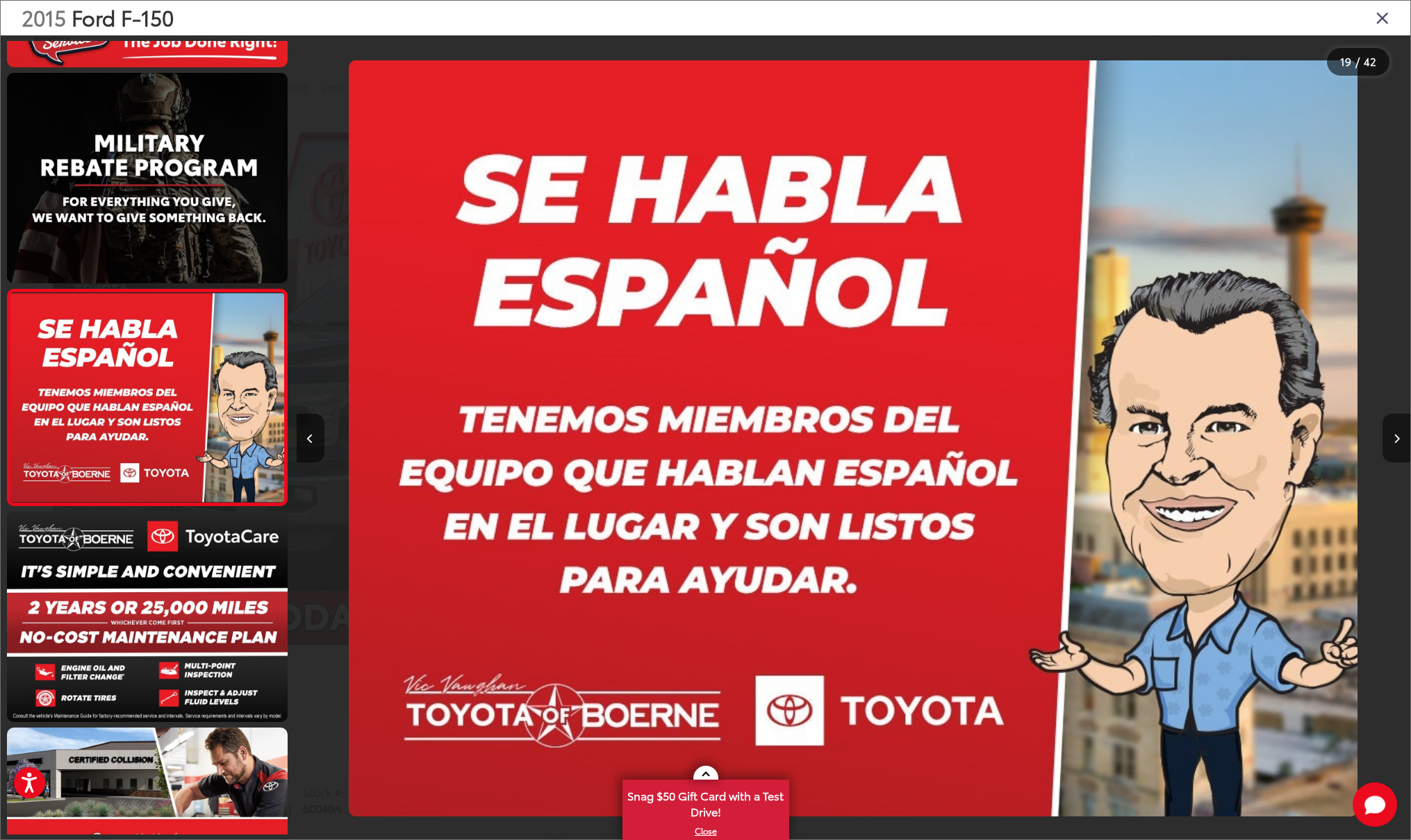
click at [1395, 439] on icon "Next image" at bounding box center [1397, 439] width 7 height 10
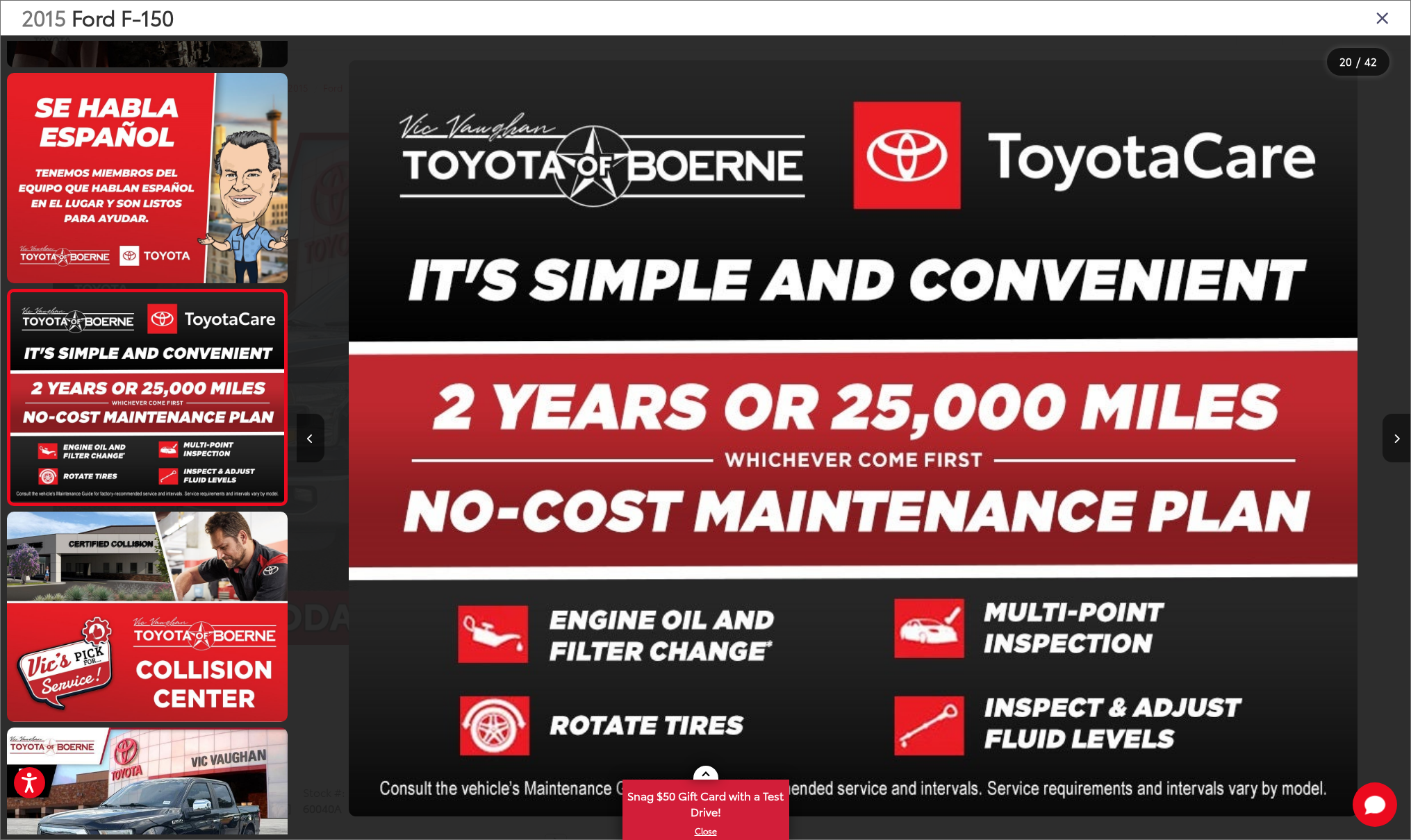
click at [1395, 439] on icon "Next image" at bounding box center [1397, 439] width 7 height 10
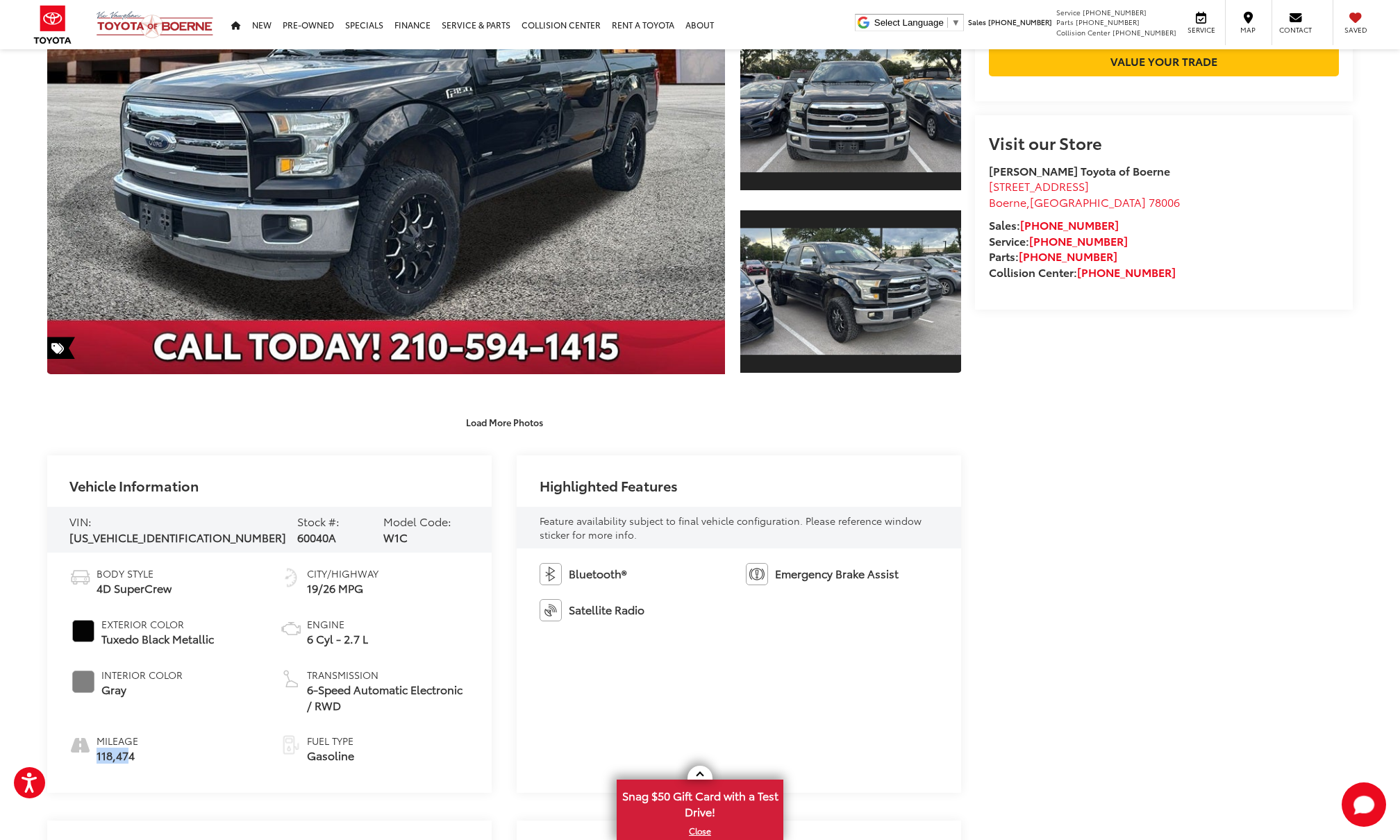
drag, startPoint x: 95, startPoint y: 751, endPoint x: 132, endPoint y: 751, distance: 37.0
click at [132, 751] on li "Mileage 118,474" at bounding box center [164, 749] width 190 height 30
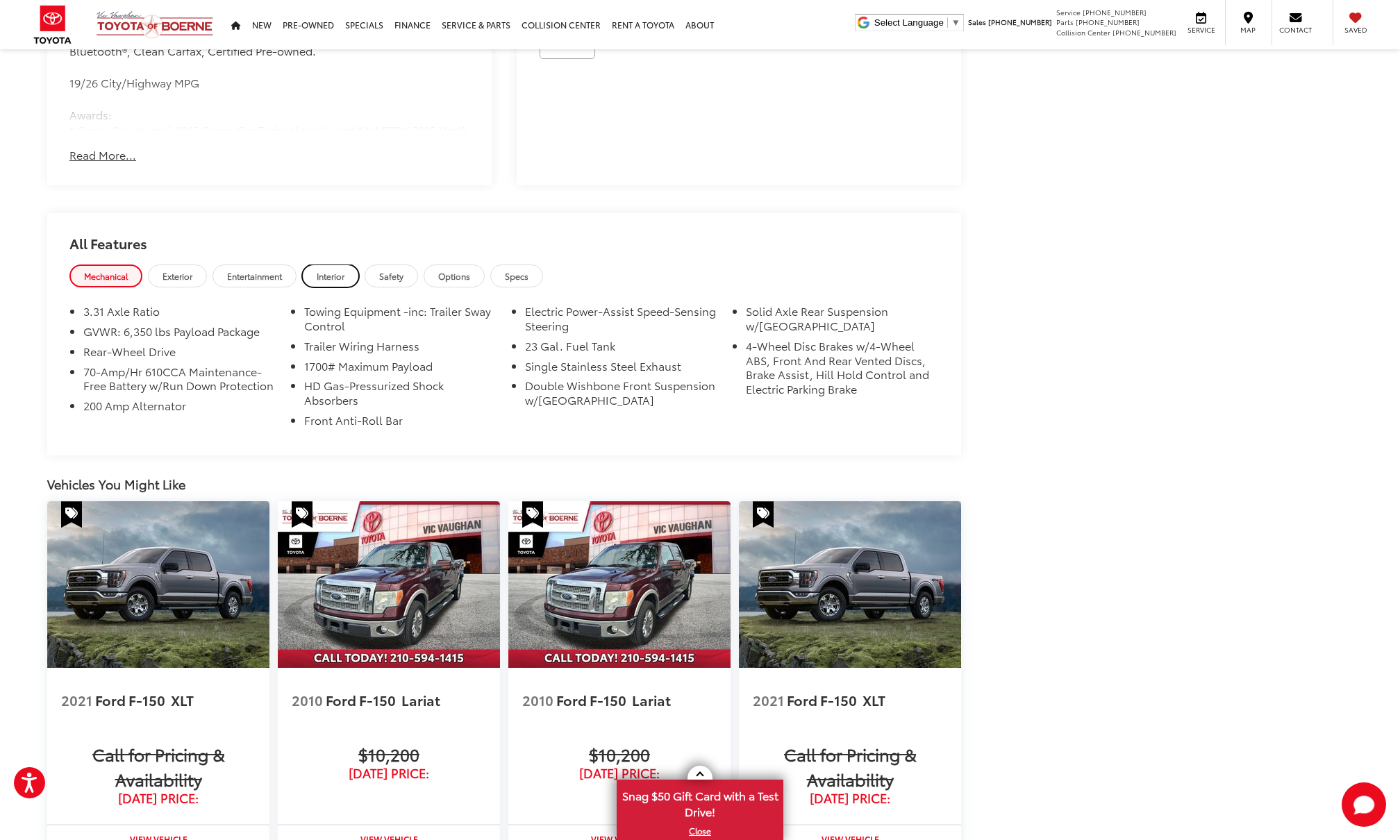
click at [332, 272] on span "Interior" at bounding box center [331, 276] width 28 height 12
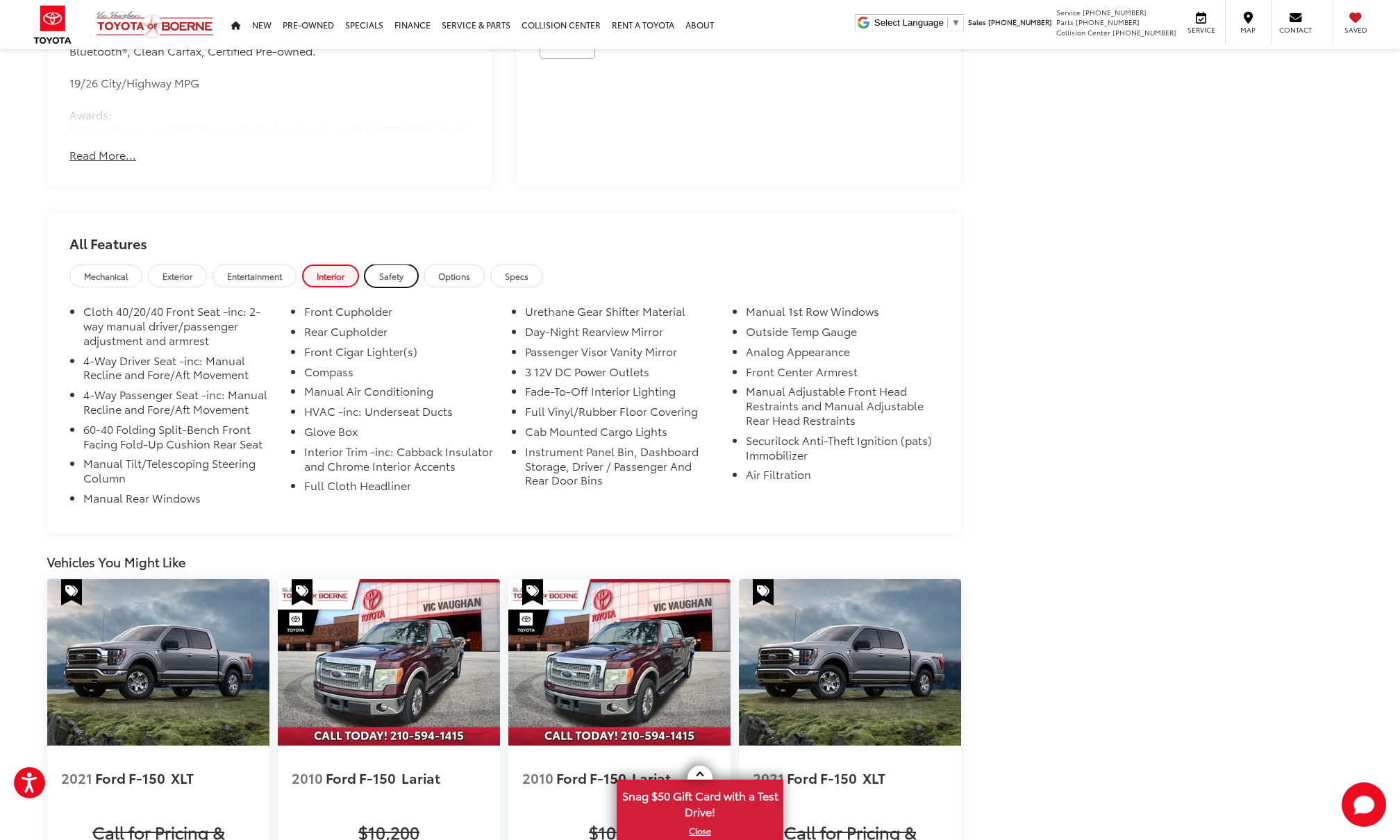
click at [397, 270] on span "Safety" at bounding box center [391, 276] width 24 height 12
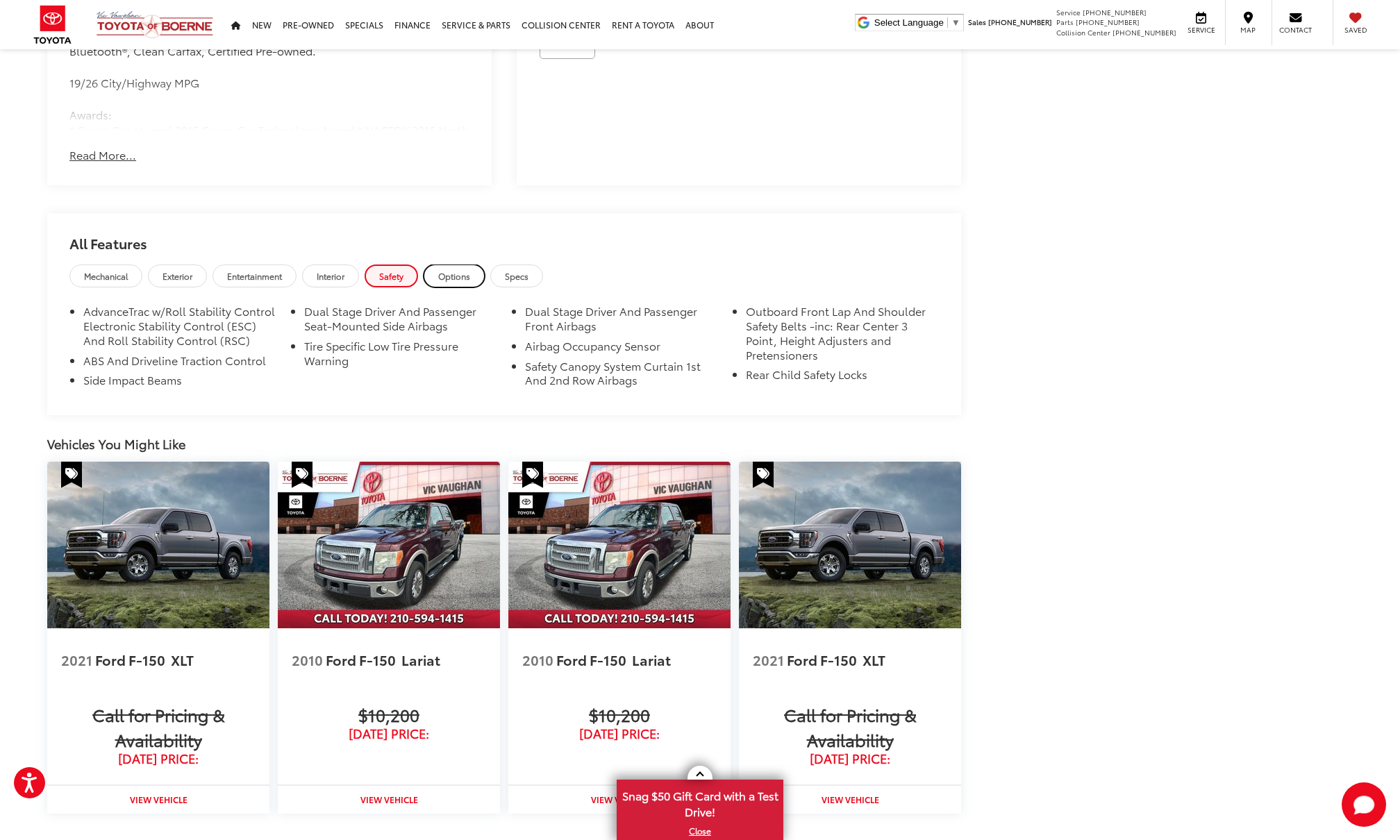
click at [455, 274] on span "Options" at bounding box center [454, 276] width 32 height 12
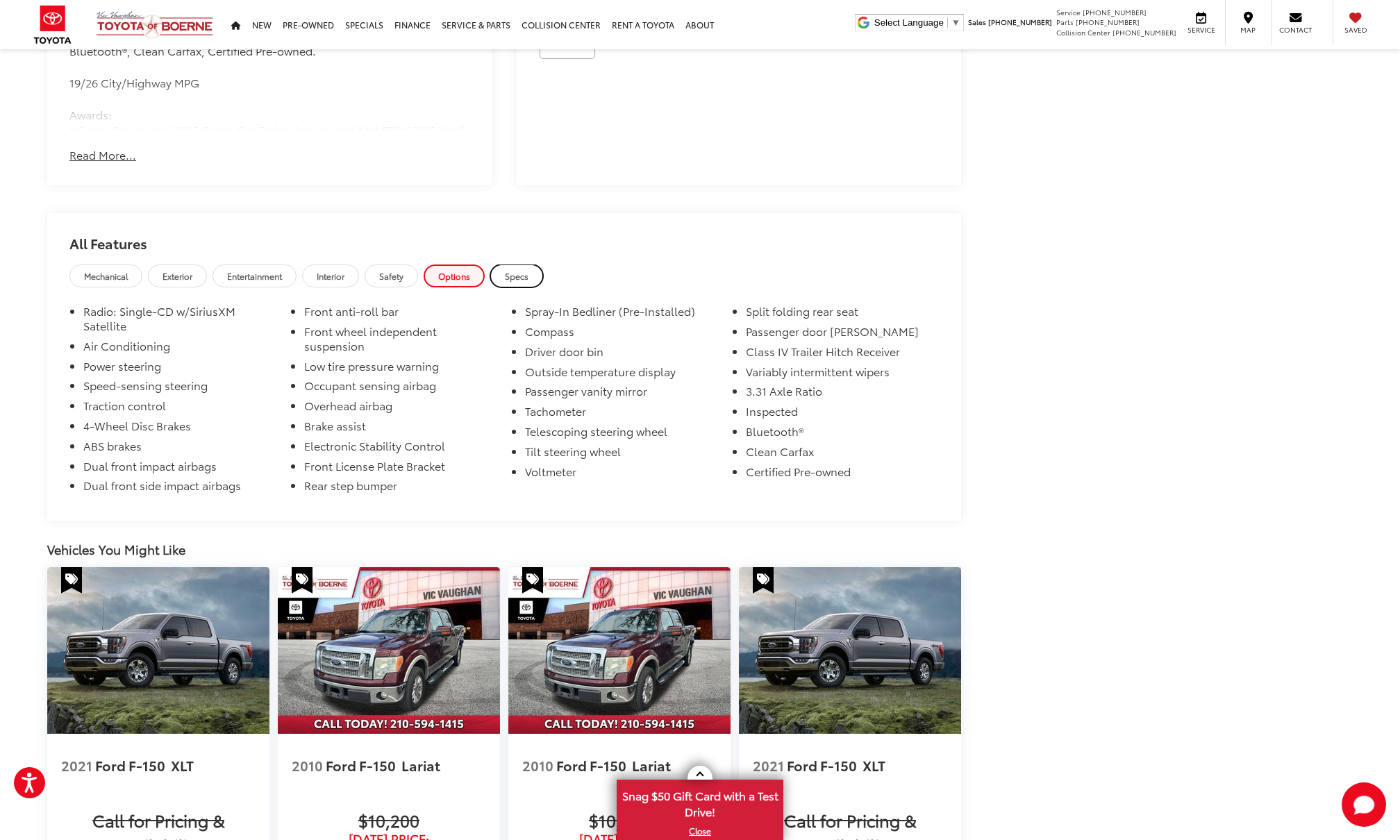
click at [536, 269] on link "Specs" at bounding box center [517, 276] width 53 height 23
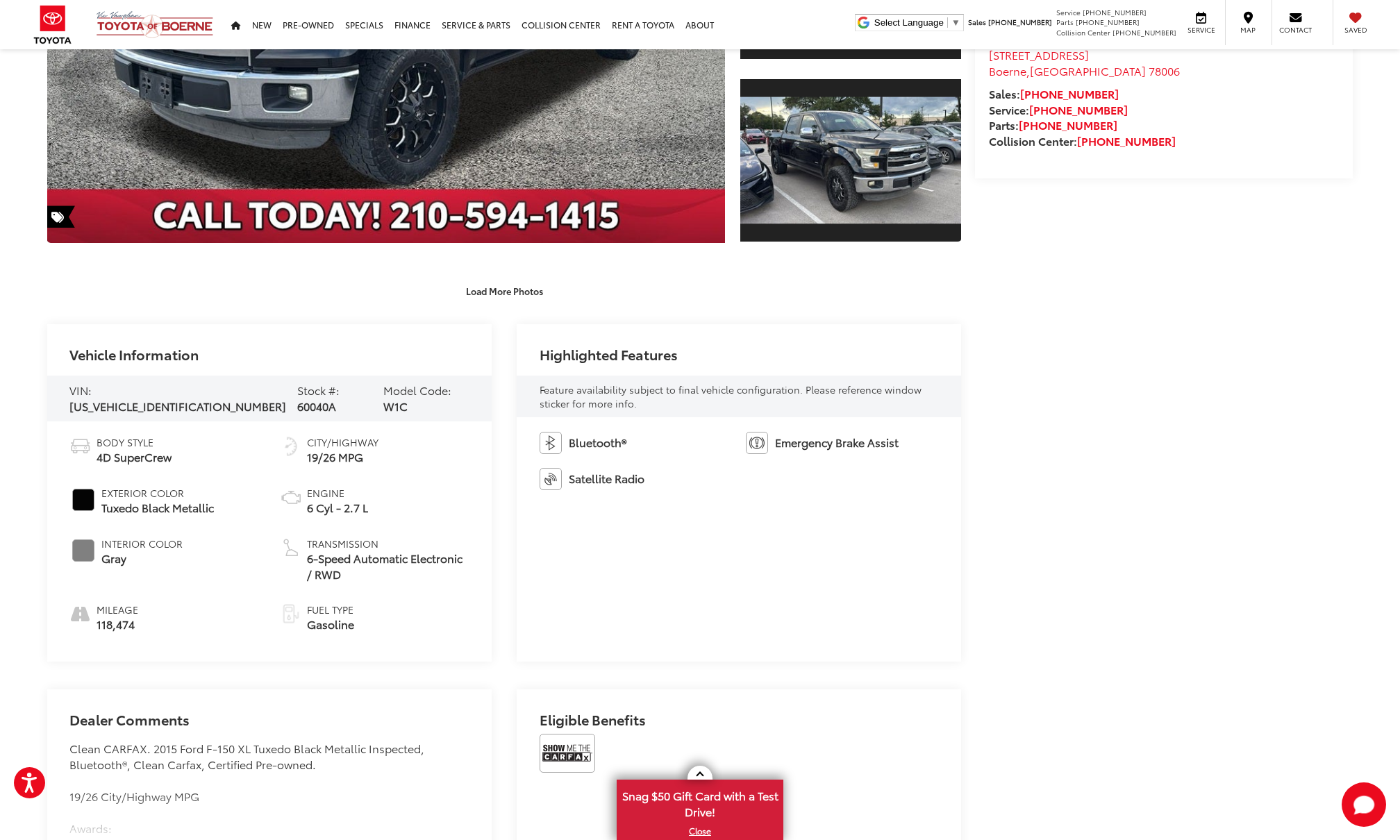
click at [135, 400] on span "[US_VEHICLE_IDENTIFICATION_NUMBER]" at bounding box center [178, 406] width 217 height 16
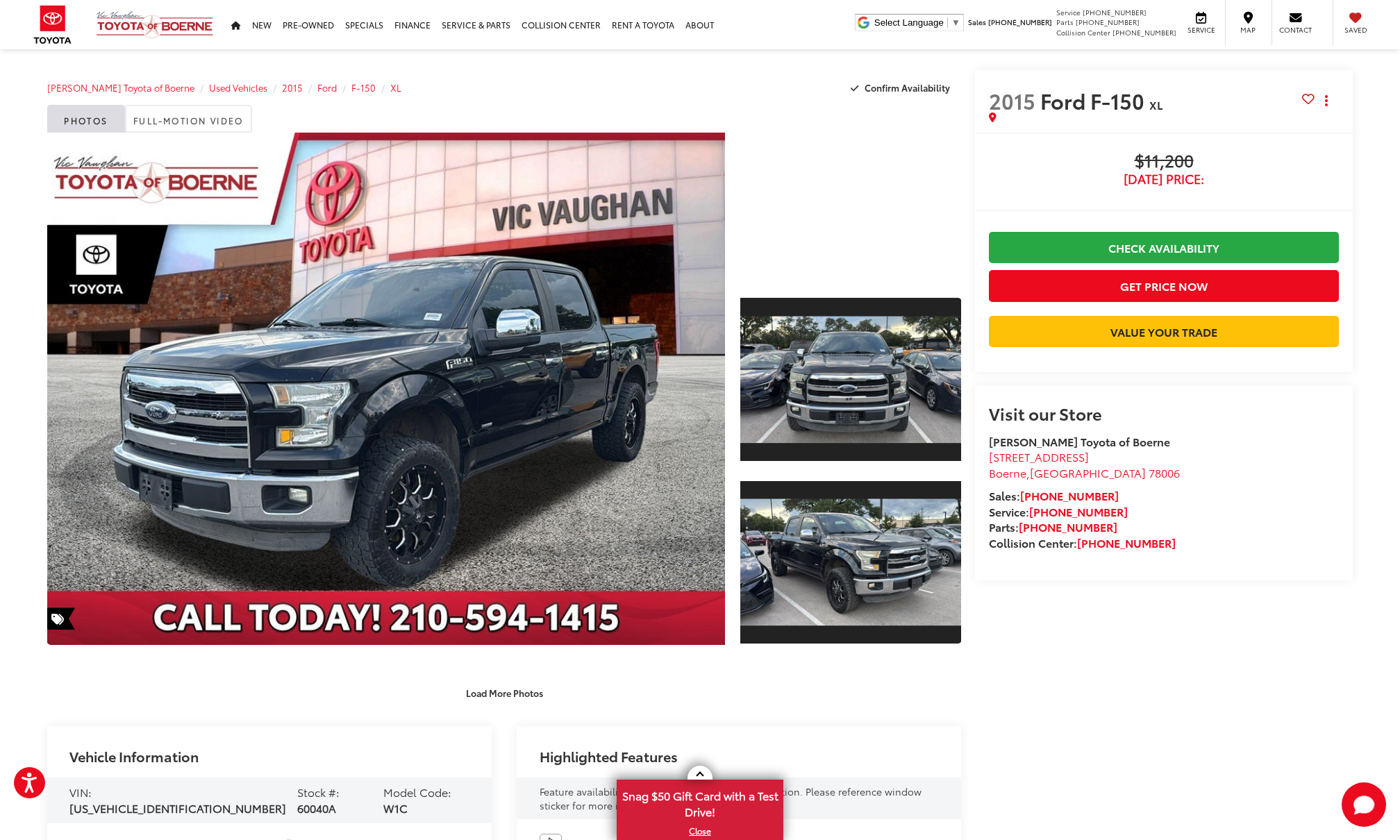
click at [1200, 679] on div "2015 Ford F-150 XL Copy Link Share Print Buy $11,200 Today's Price: Check Avail…" at bounding box center [1157, 465] width 392 height 790
click at [182, 121] on link "Full-Motion Video" at bounding box center [189, 119] width 127 height 28
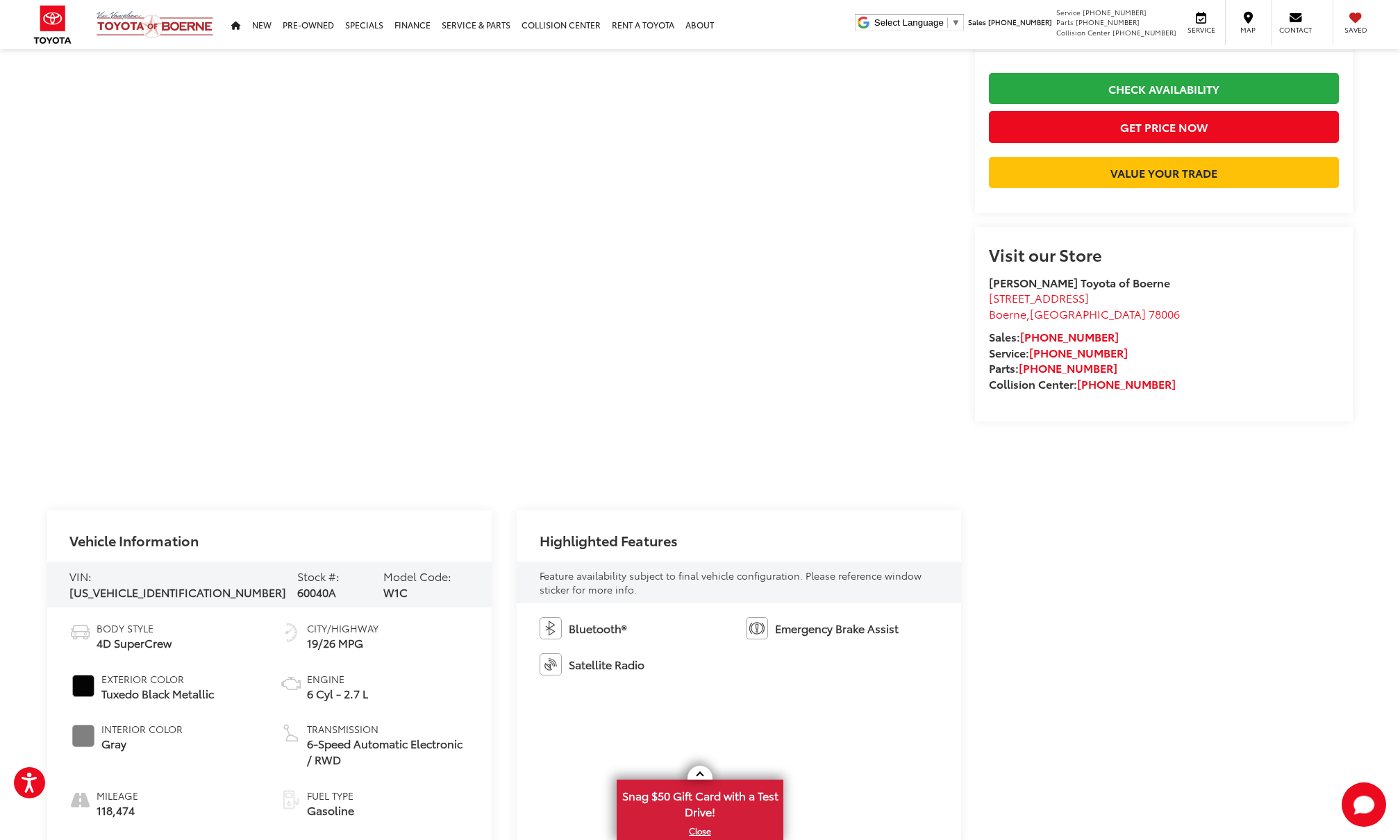
scroll to position [224, 0]
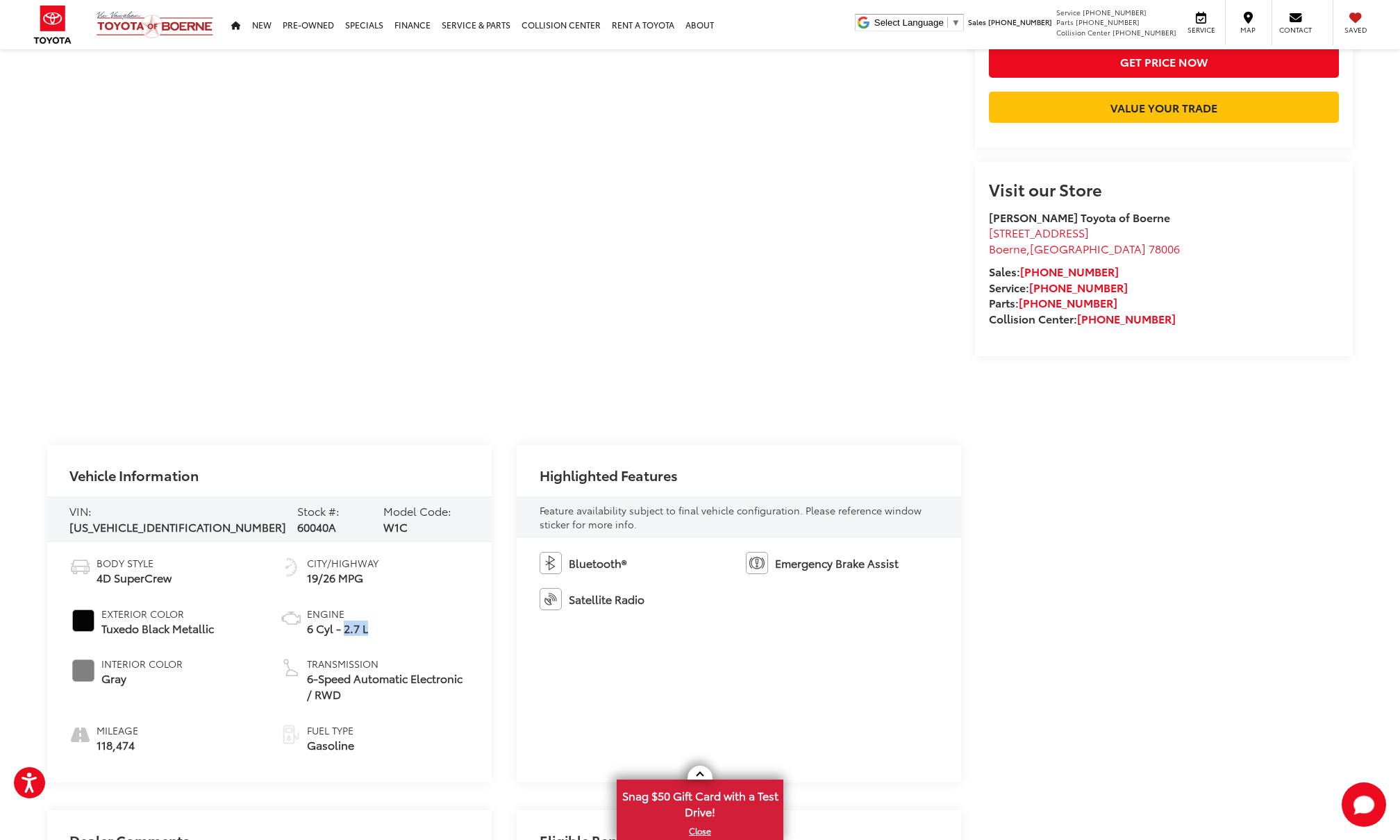
drag, startPoint x: 343, startPoint y: 628, endPoint x: 366, endPoint y: 626, distance: 23.1
click at [366, 626] on span "6 Cyl - 2.7 L" at bounding box center [338, 628] width 61 height 16
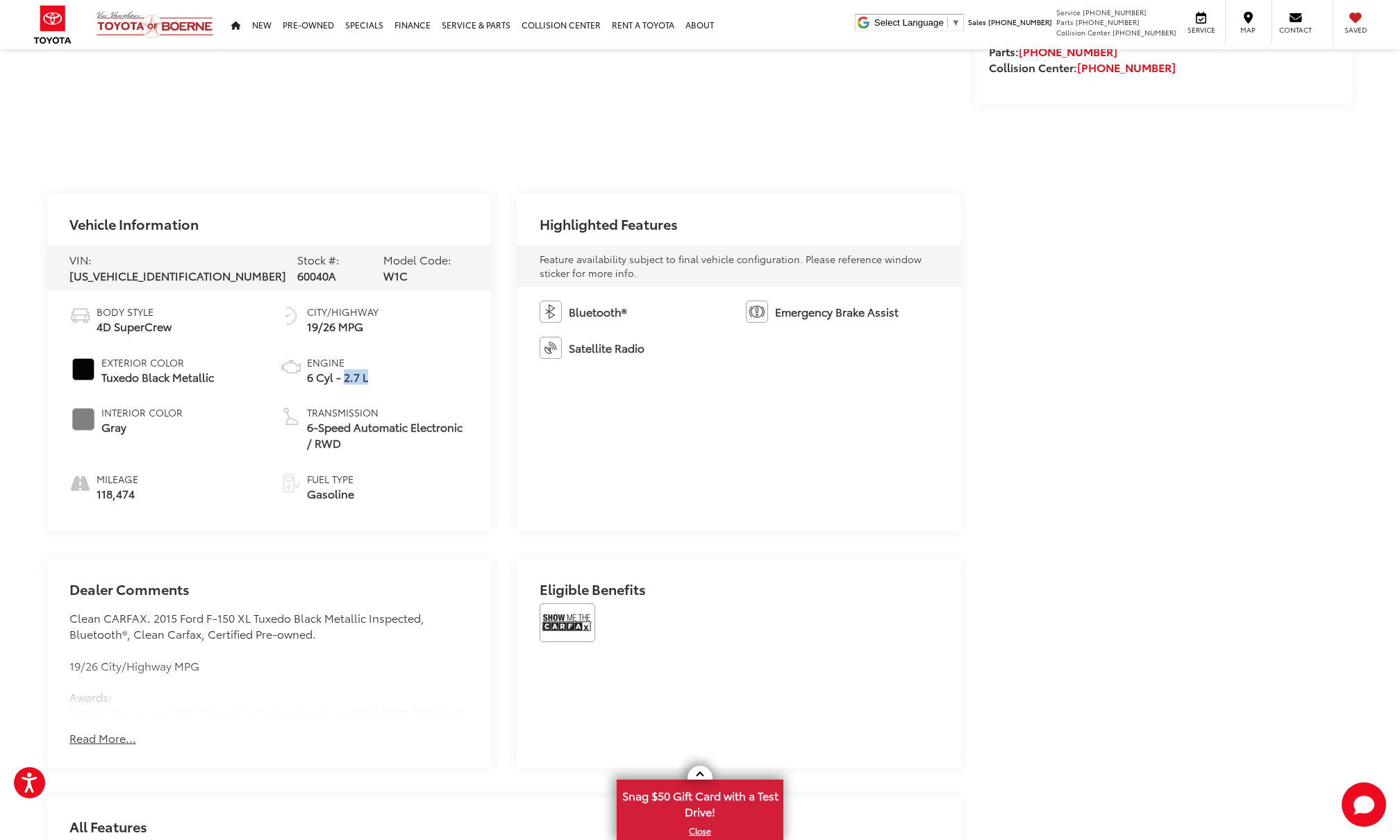
scroll to position [517, 0]
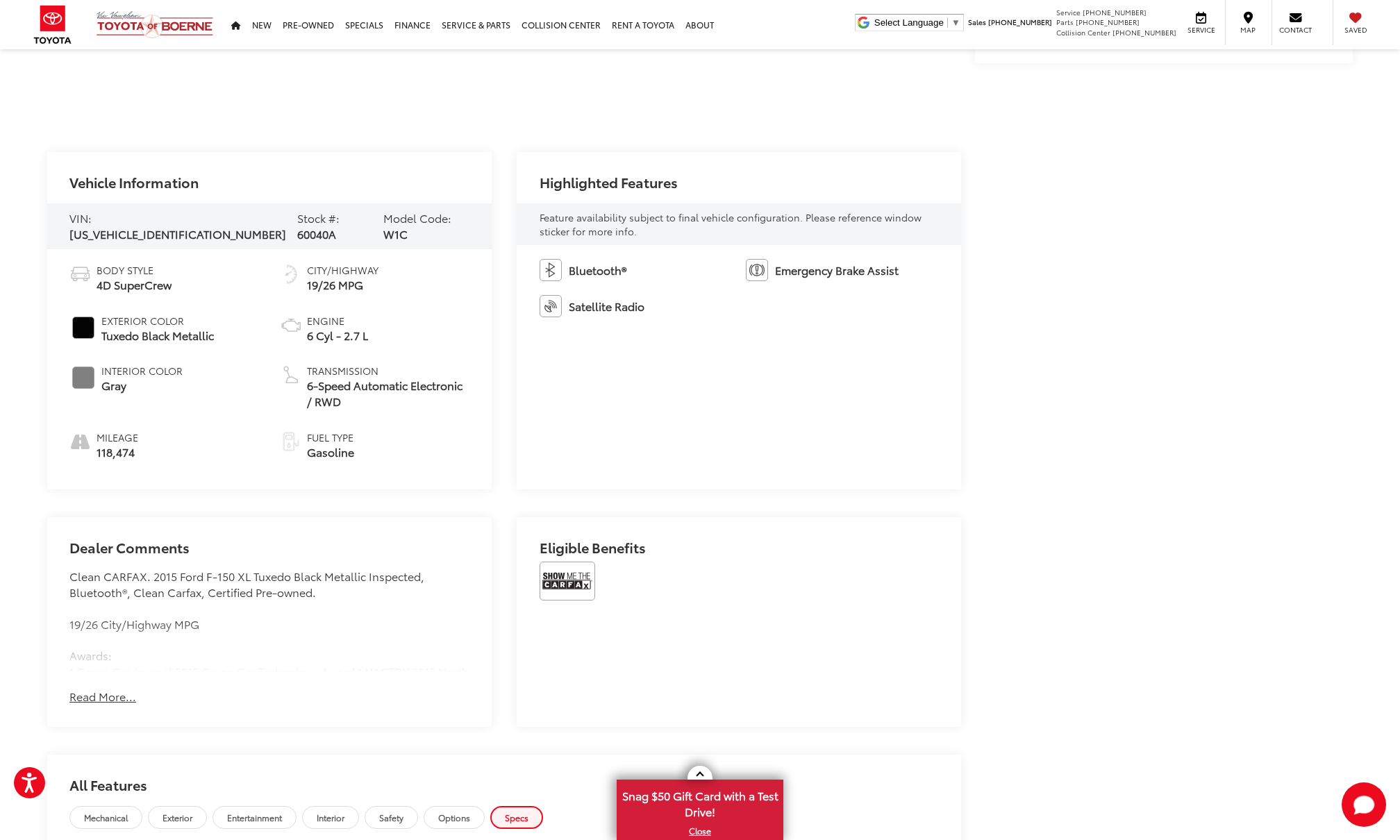
drag, startPoint x: 99, startPoint y: 450, endPoint x: 127, endPoint y: 450, distance: 28.0
click at [127, 450] on span "118,474" at bounding box center [118, 452] width 41 height 16
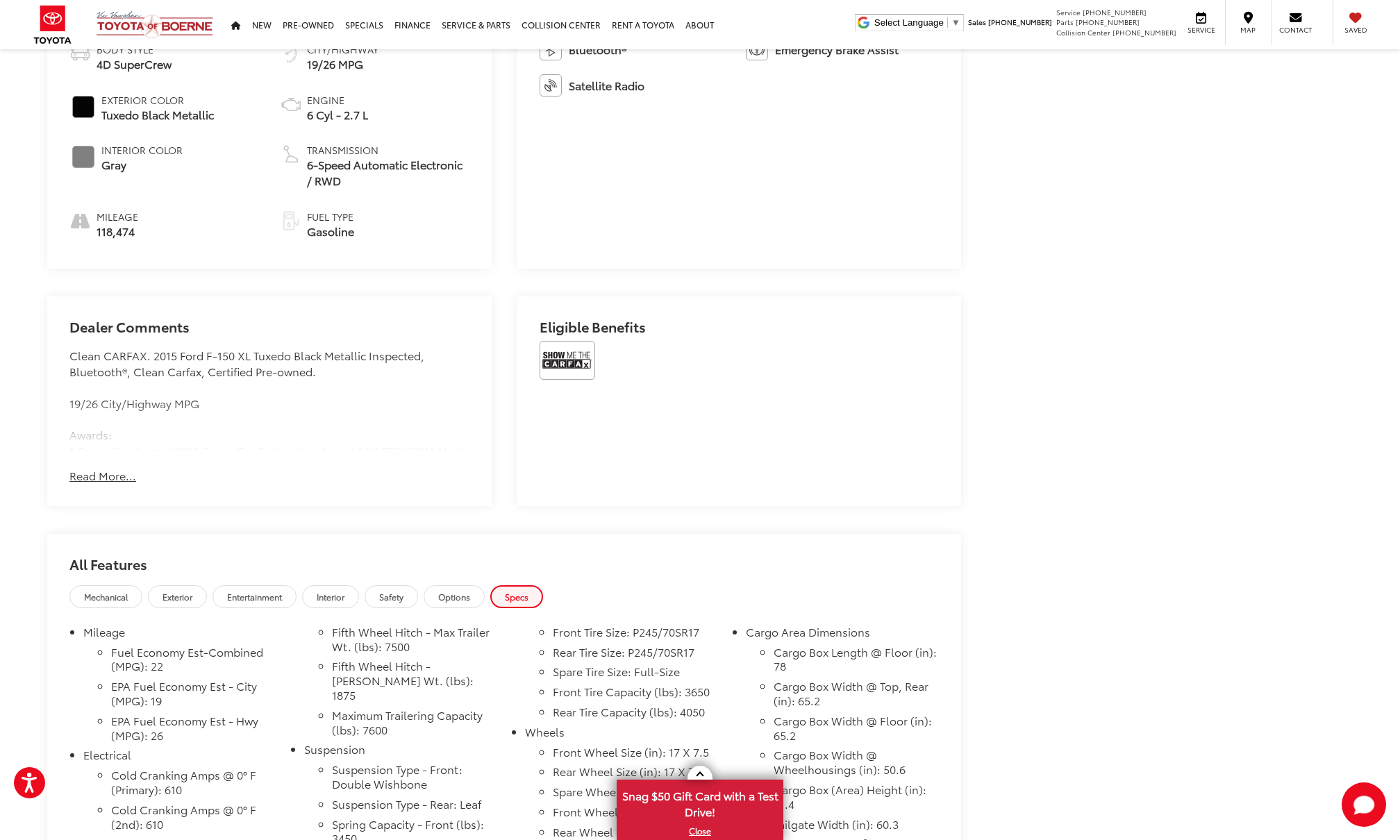
scroll to position [802, 0]
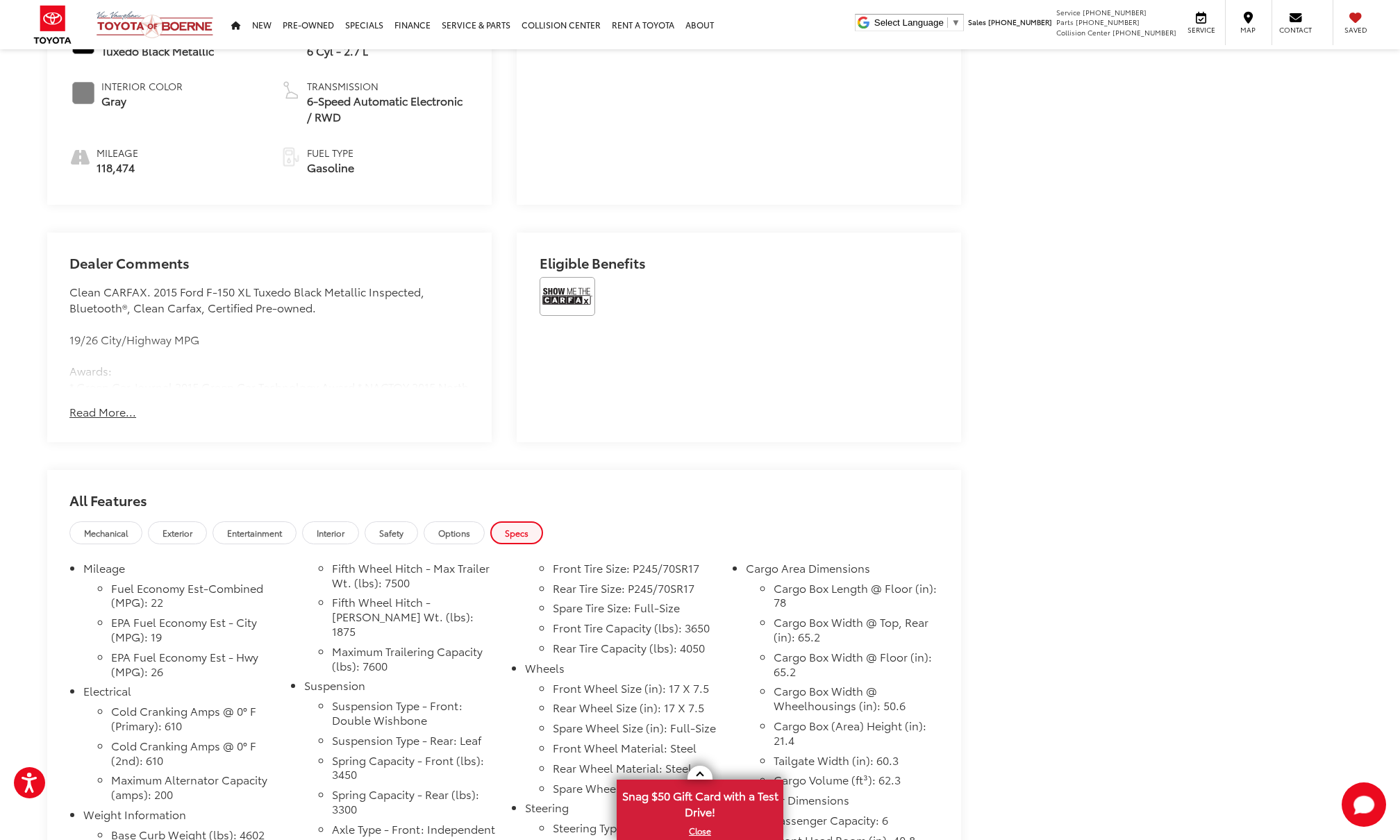
click at [94, 406] on button "Read More..." at bounding box center [103, 411] width 67 height 16
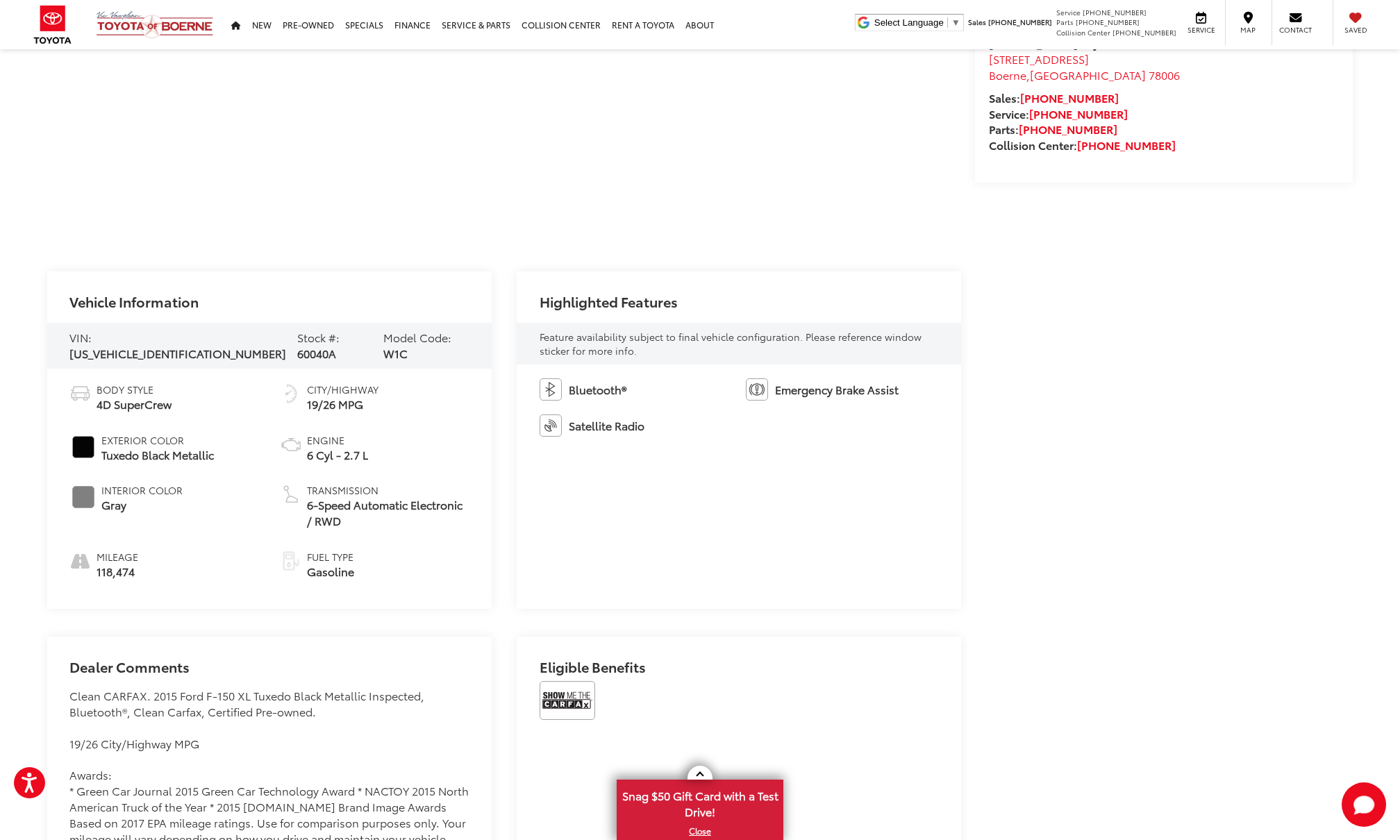
scroll to position [391, 0]
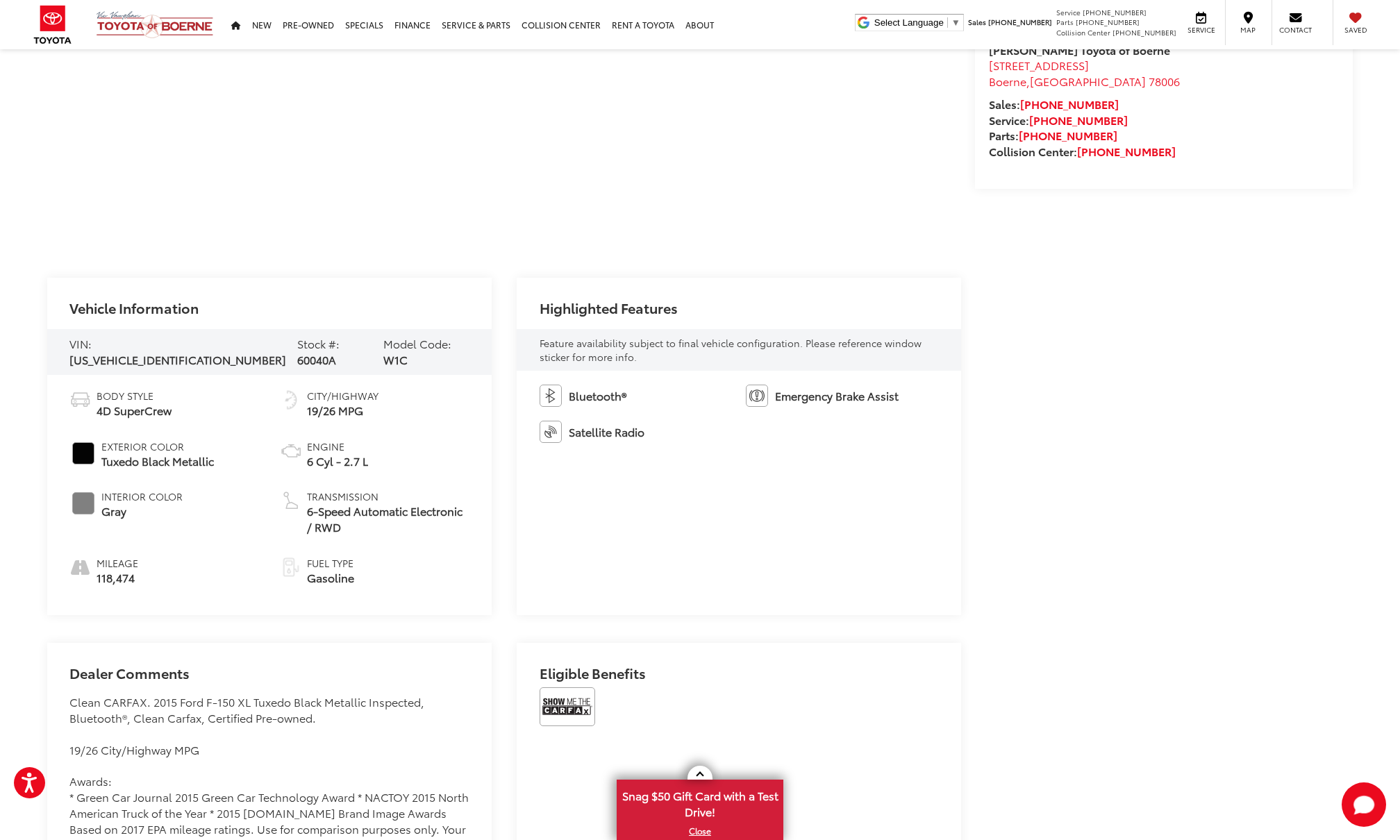
click at [147, 351] on span "[US_VEHICLE_IDENTIFICATION_NUMBER]" at bounding box center [178, 358] width 217 height 16
copy span "[US_VEHICLE_IDENTIFICATION_NUMBER]"
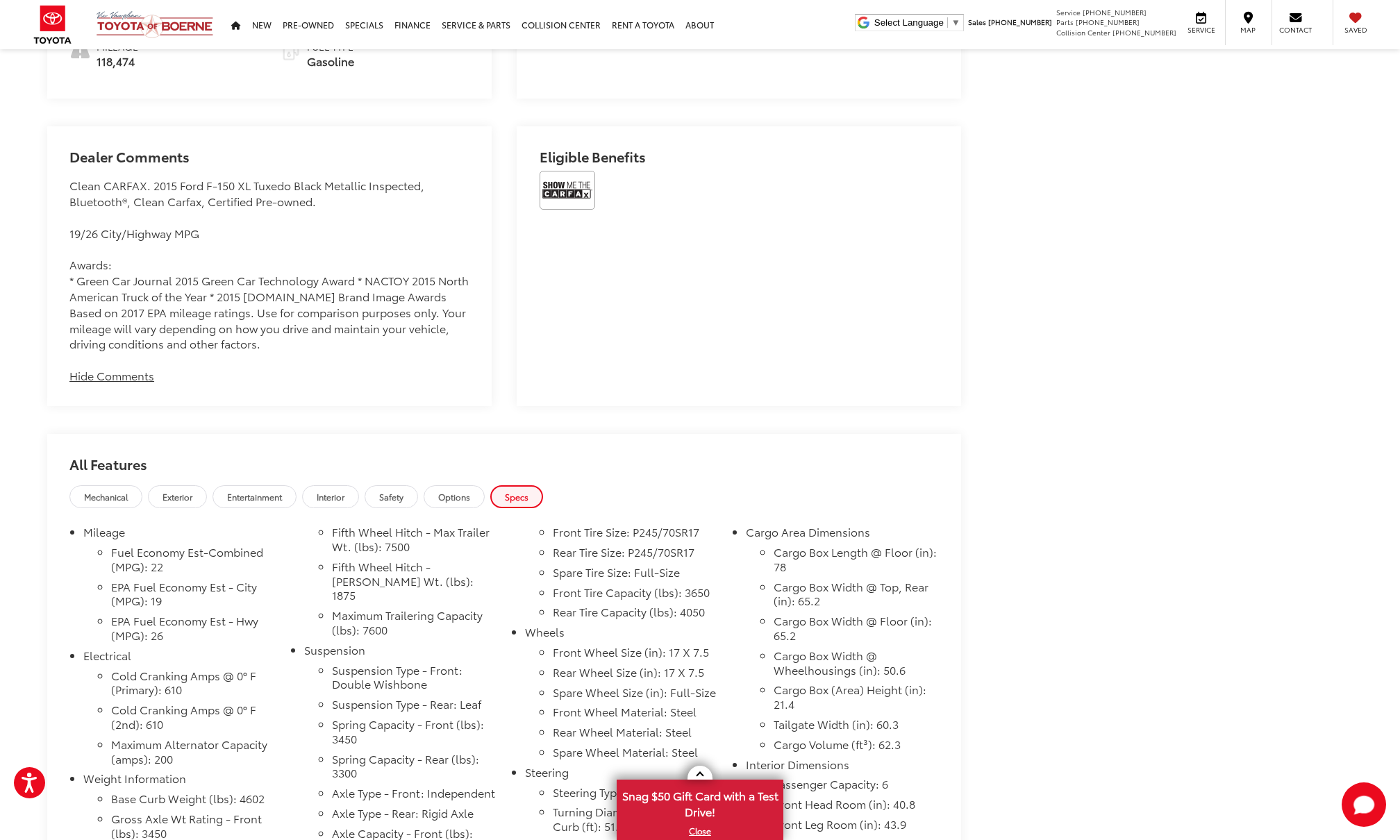
scroll to position [0, 0]
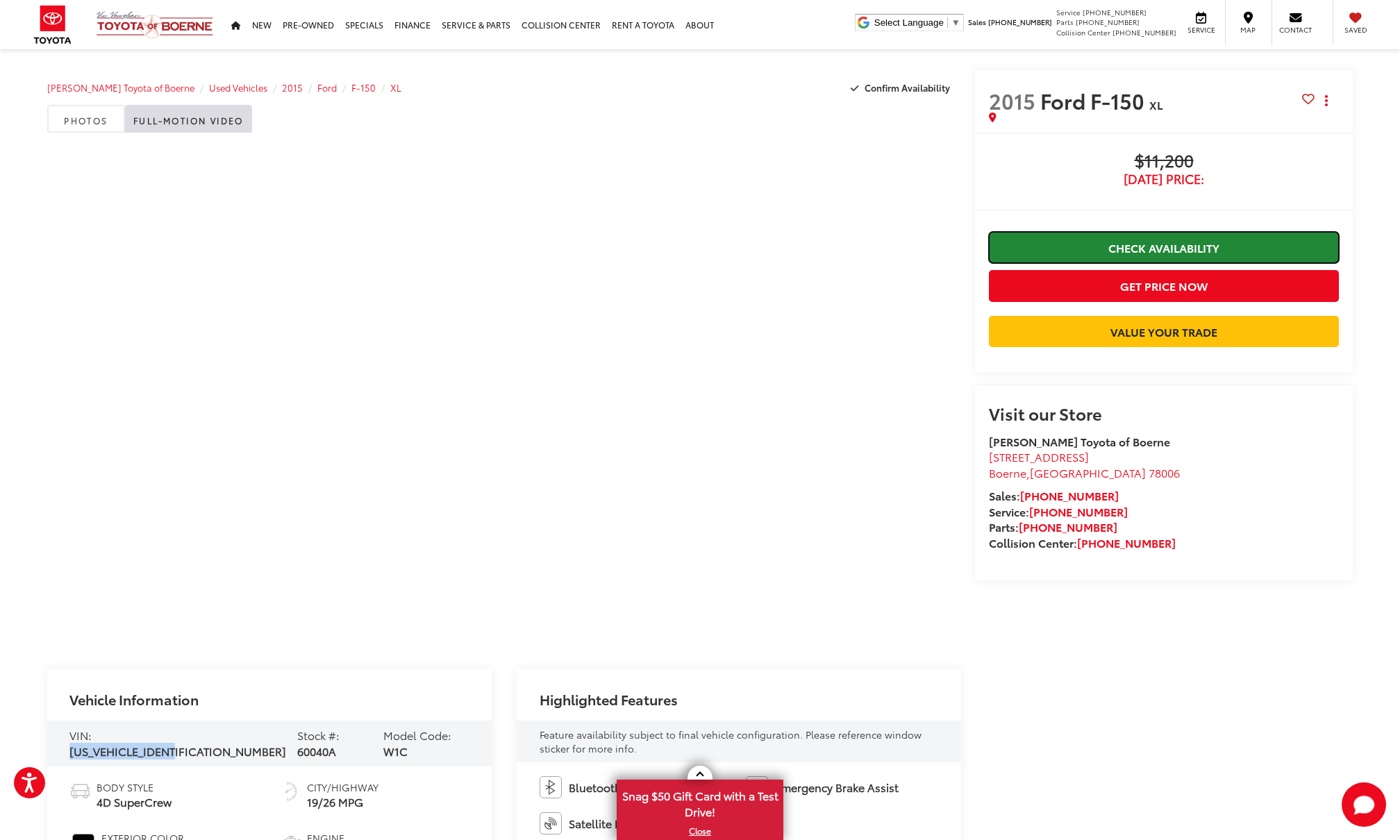
click at [1164, 247] on link "Check Availability" at bounding box center [1164, 247] width 350 height 31
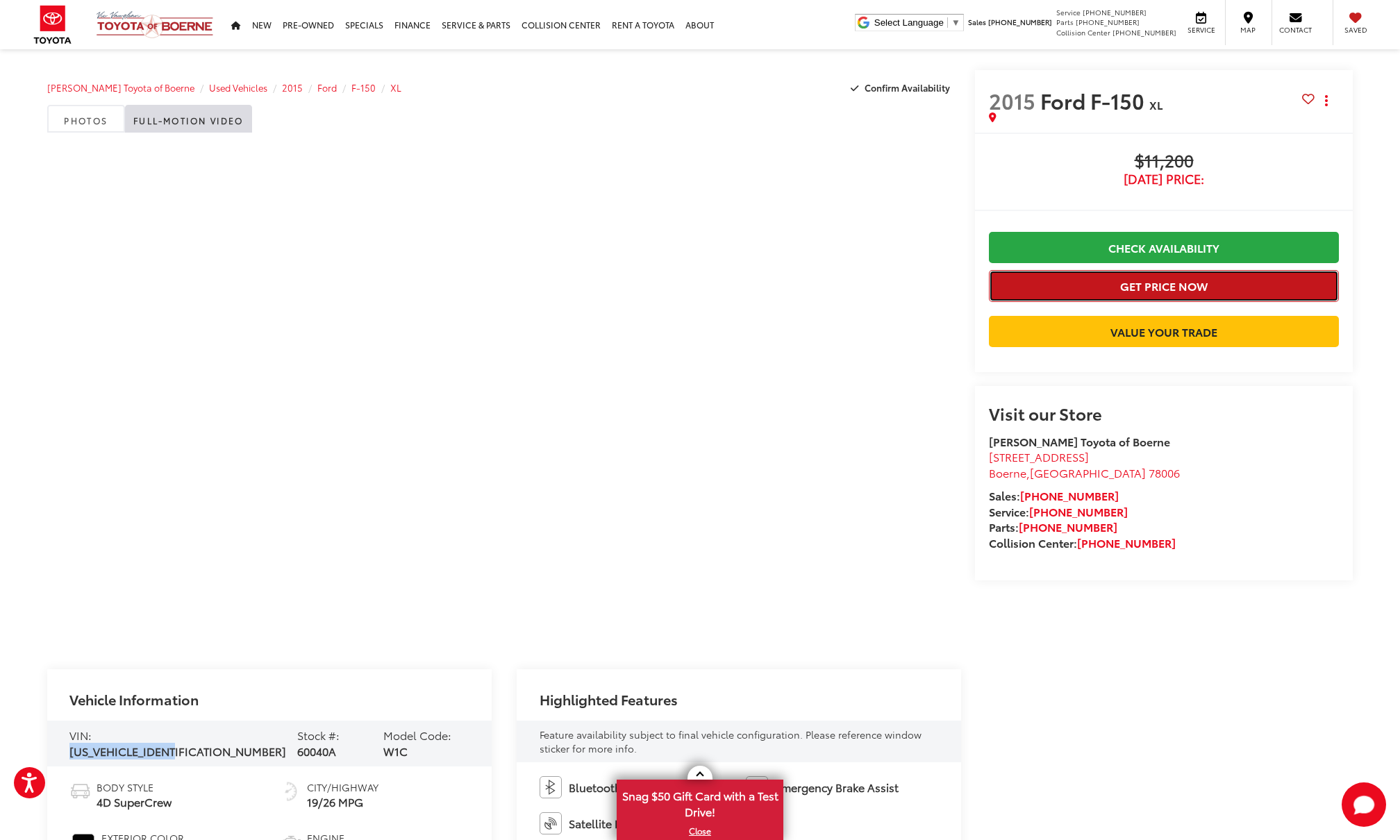
click at [1156, 283] on button "Get Price Now" at bounding box center [1164, 286] width 350 height 31
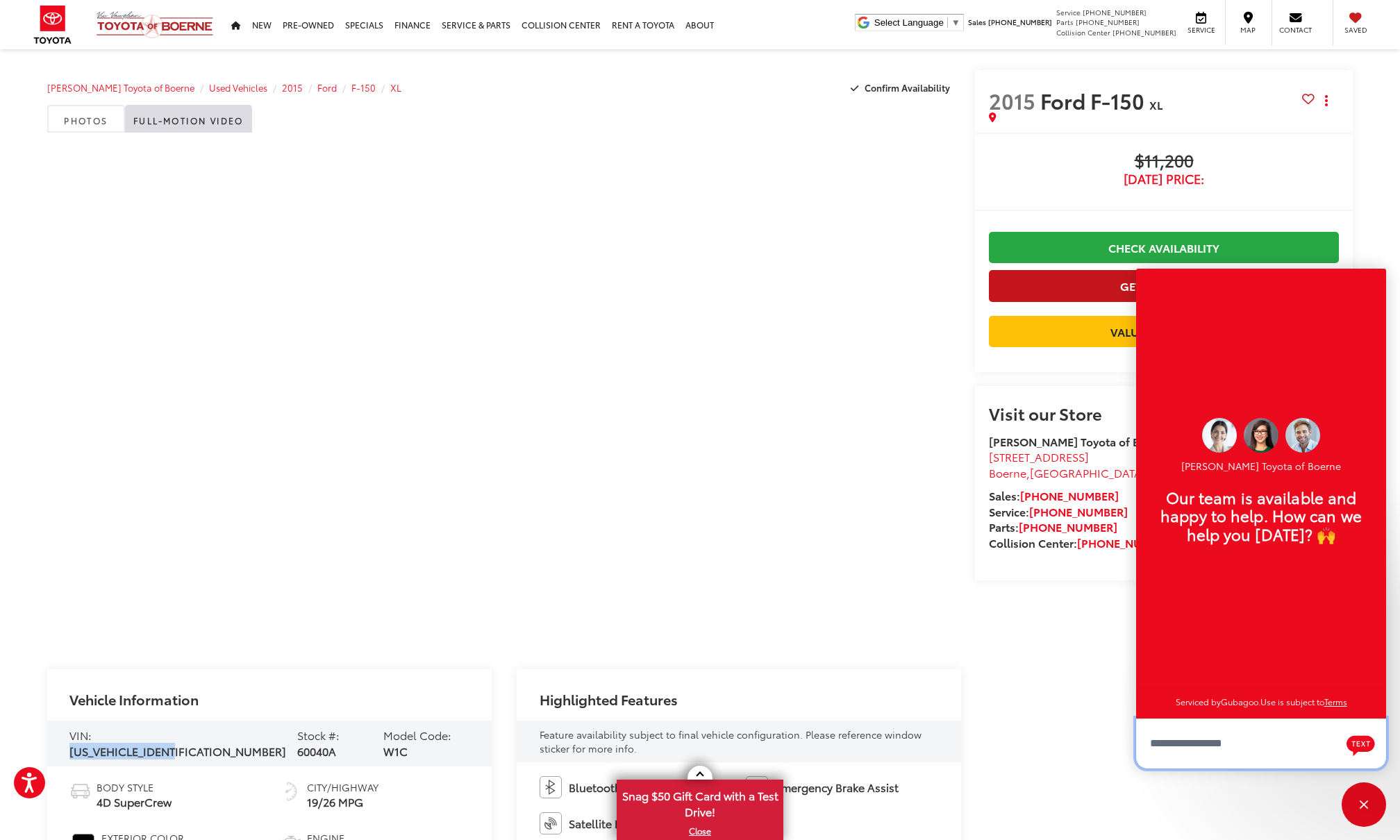
scroll to position [17, 0]
click at [1374, 806] on div "Close" at bounding box center [1364, 804] width 45 height 45
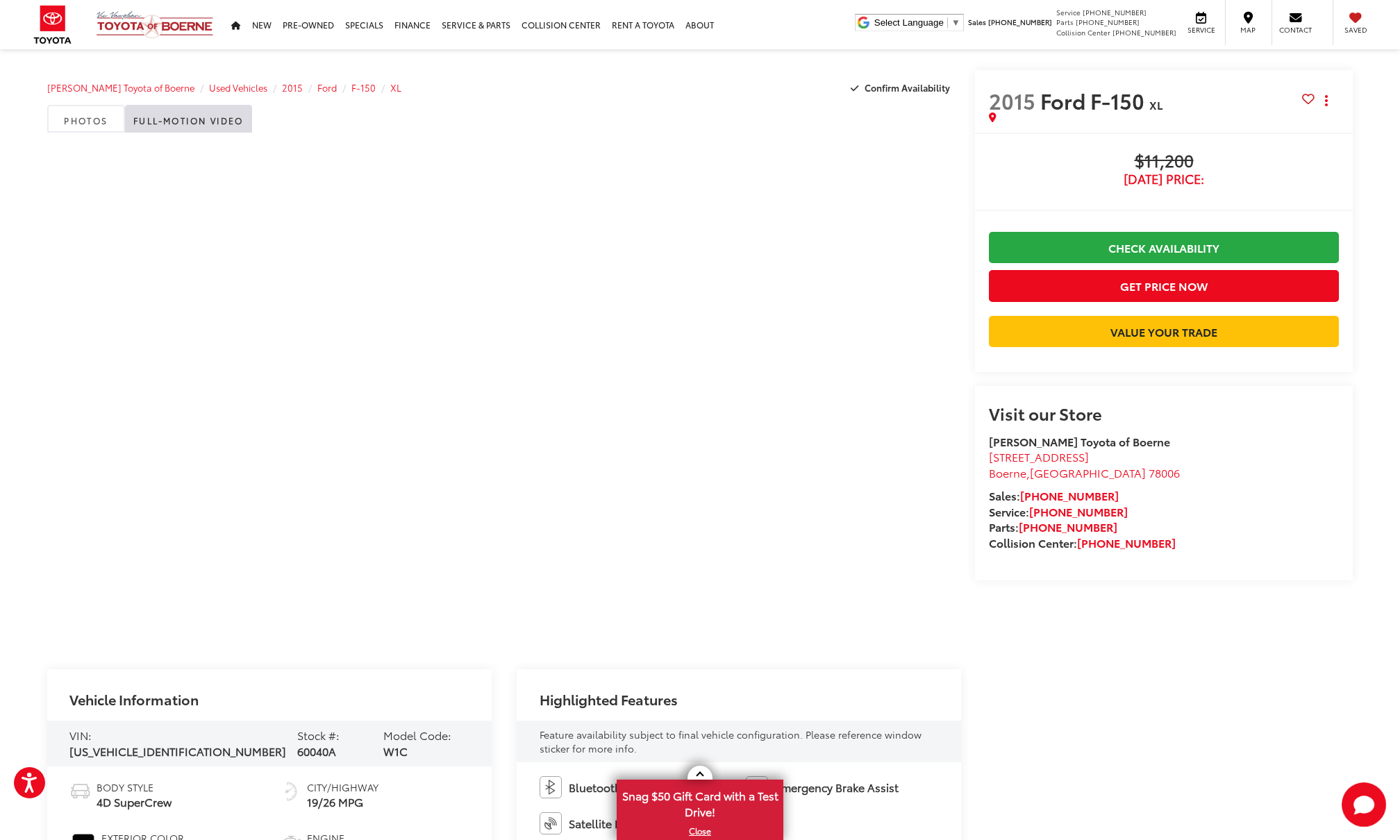
click at [1128, 688] on div "2015 Ford F-150 XL Copy Link Share Print Buy $11,200 Today's Price: Check Avail…" at bounding box center [1157, 465] width 392 height 790
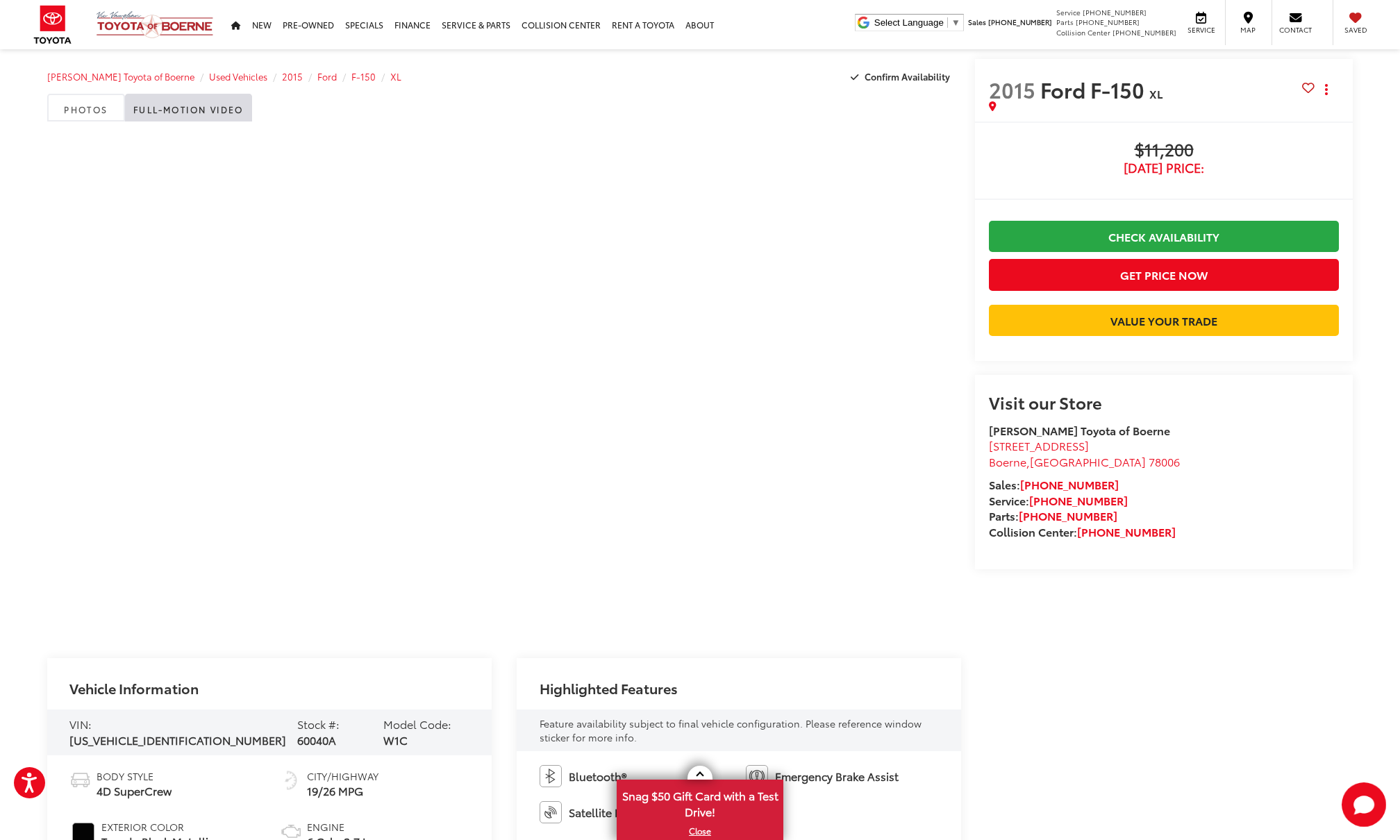
scroll to position [0, 0]
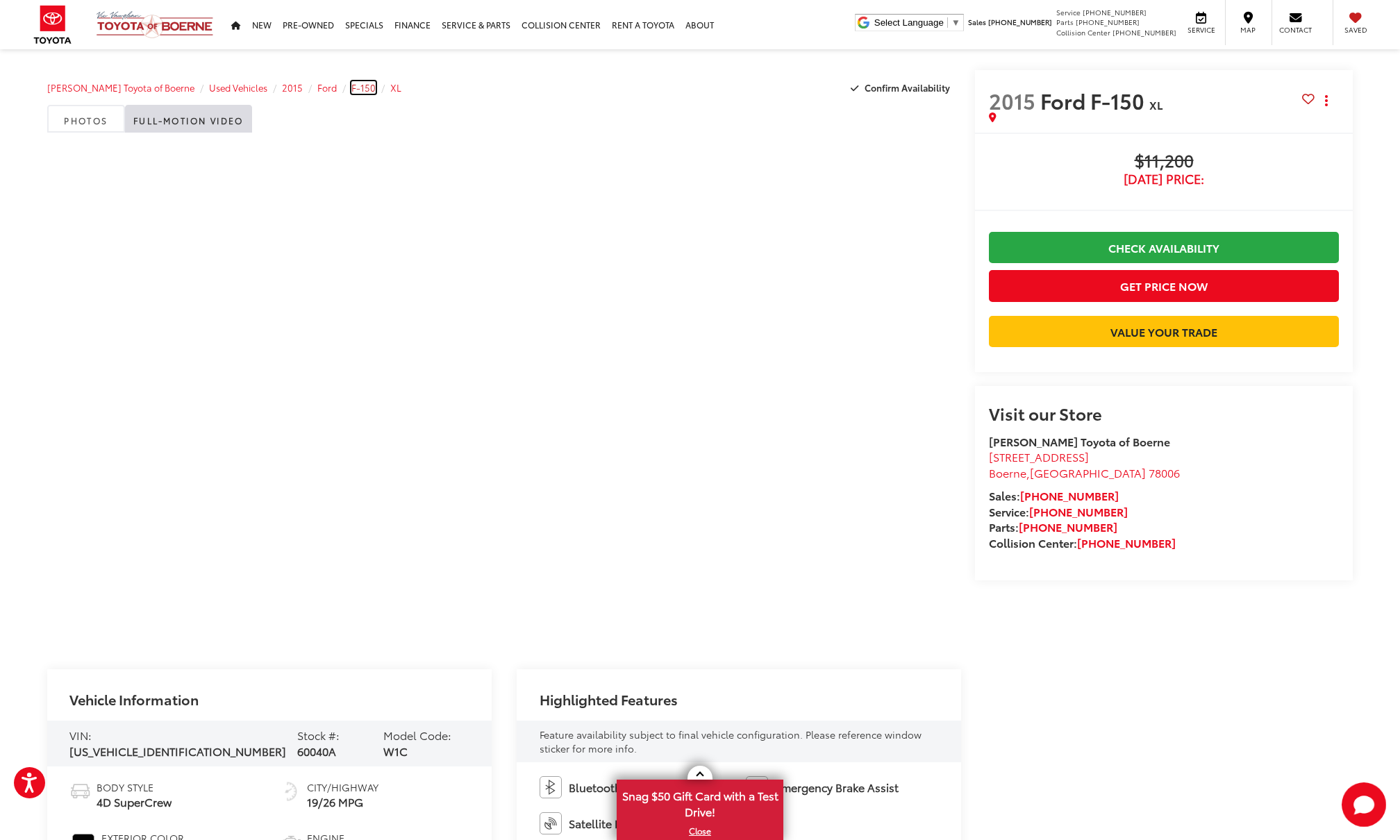
click at [351, 89] on span "F-150" at bounding box center [363, 87] width 24 height 12
